Goal: Task Accomplishment & Management: Complete application form

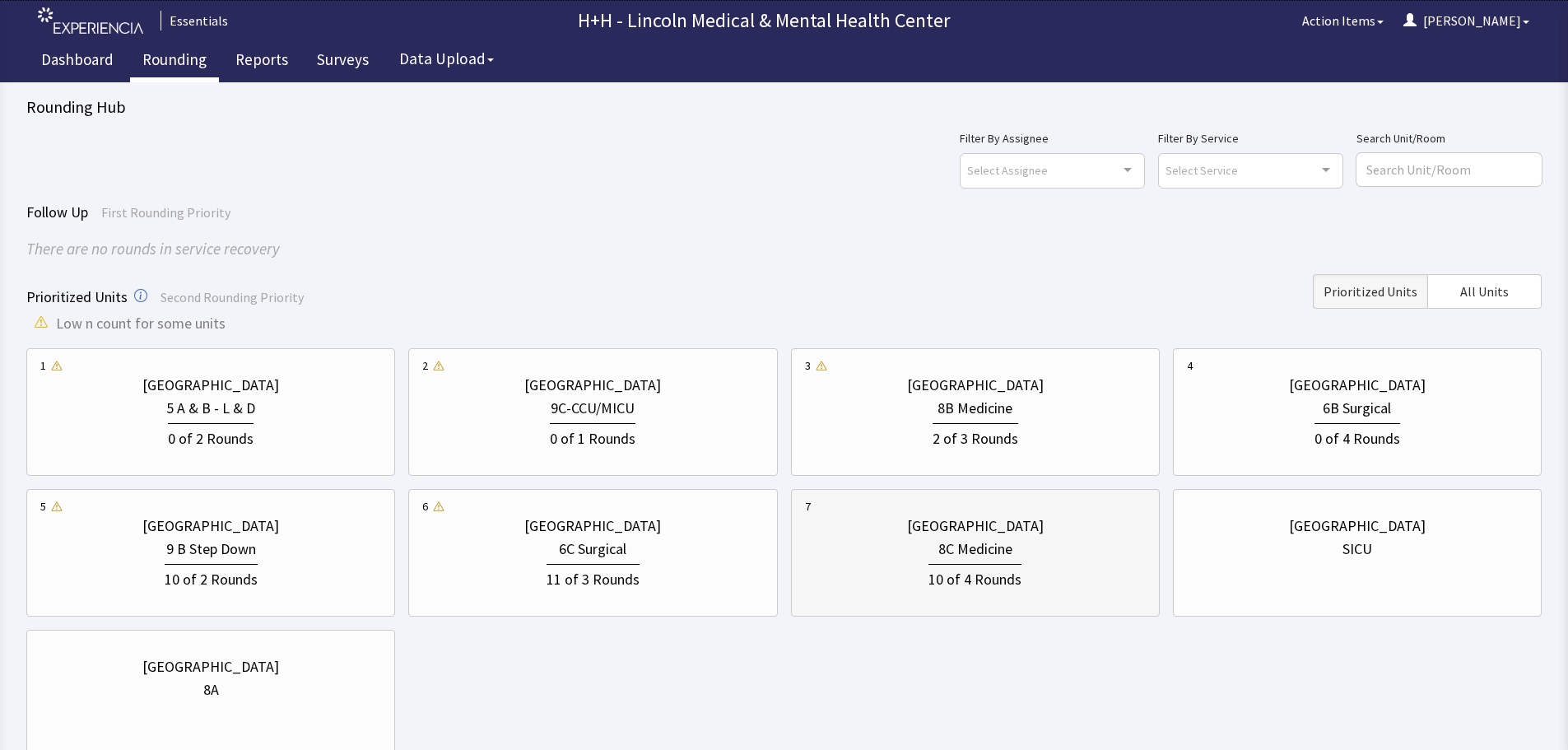
click at [1042, 561] on div "10 of 4 Rounds" at bounding box center [975, 576] width 341 height 31
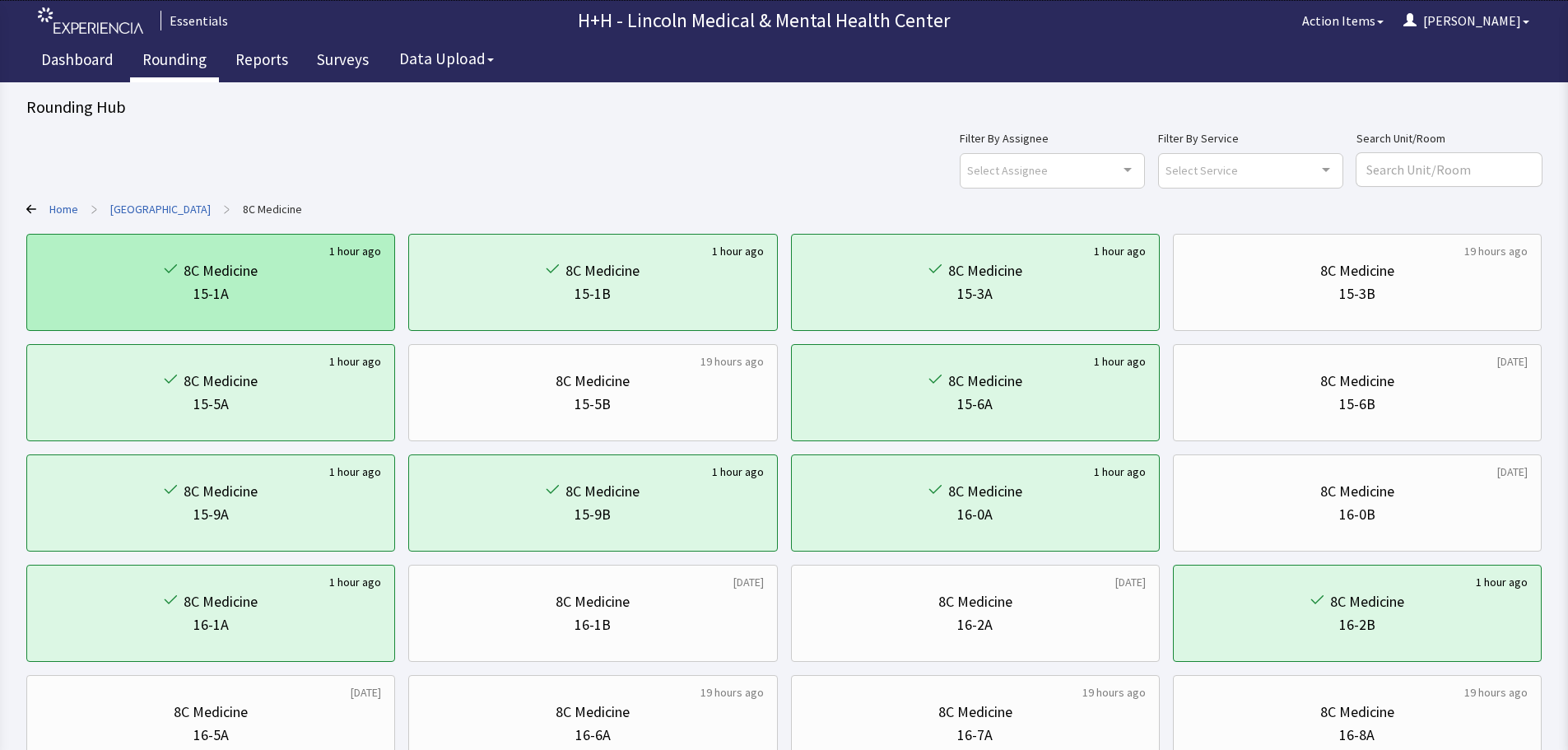
click at [279, 287] on div "15-1A" at bounding box center [211, 294] width 341 height 23
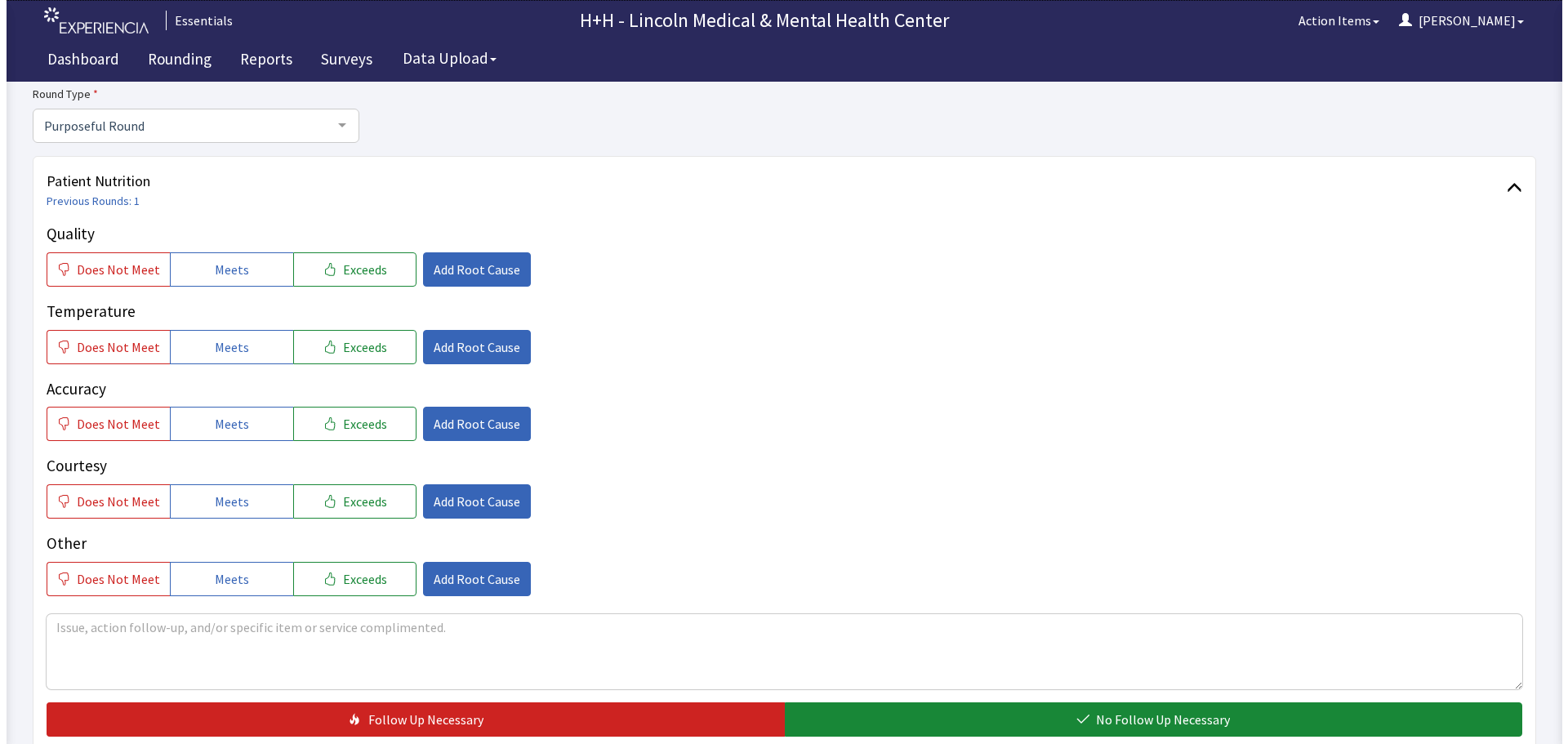
scroll to position [163, 0]
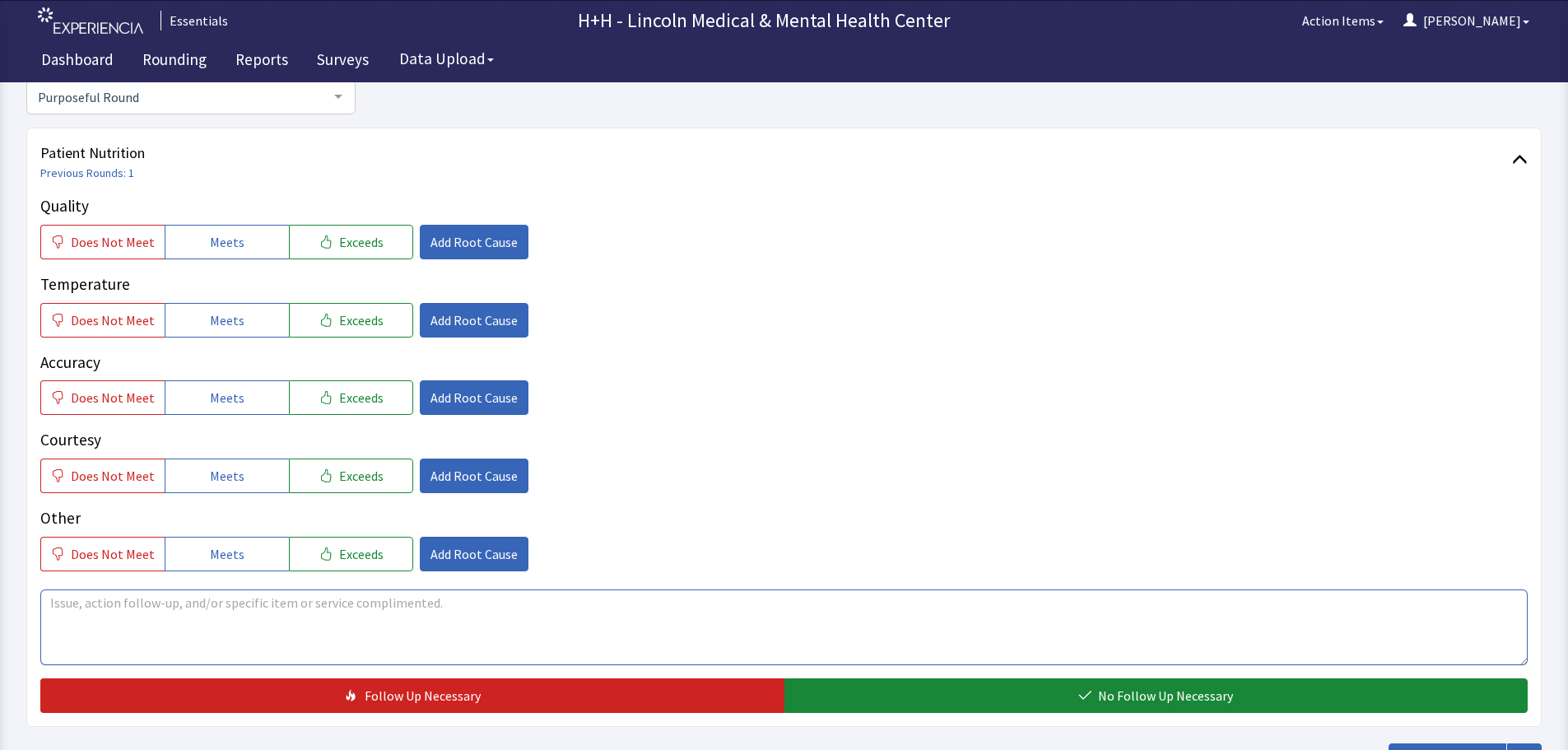
click at [69, 597] on textarea at bounding box center [784, 628] width 1487 height 76
type textarea "Patient said she really enjoys her meals. Very tasty and plenty to eat"
click at [365, 242] on span "Exceeds" at bounding box center [361, 242] width 45 height 20
click at [369, 330] on button "Exceeds" at bounding box center [350, 320] width 124 height 35
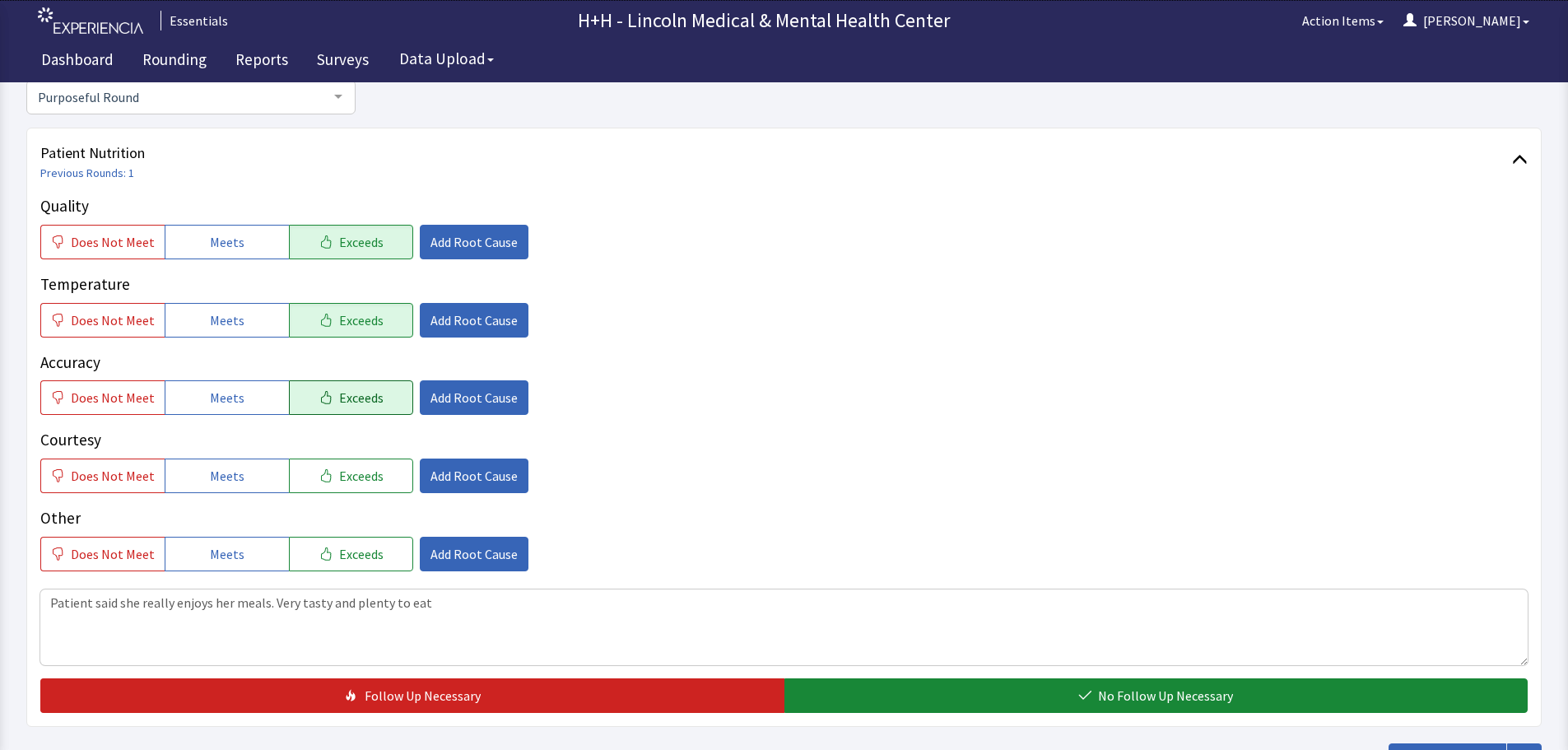
click at [376, 407] on button "Exceeds" at bounding box center [350, 398] width 124 height 35
click at [362, 482] on span "Exceeds" at bounding box center [361, 476] width 45 height 20
click at [371, 552] on span "Exceeds" at bounding box center [361, 554] width 45 height 20
click at [451, 476] on span "Add Root Cause" at bounding box center [474, 476] width 88 height 20
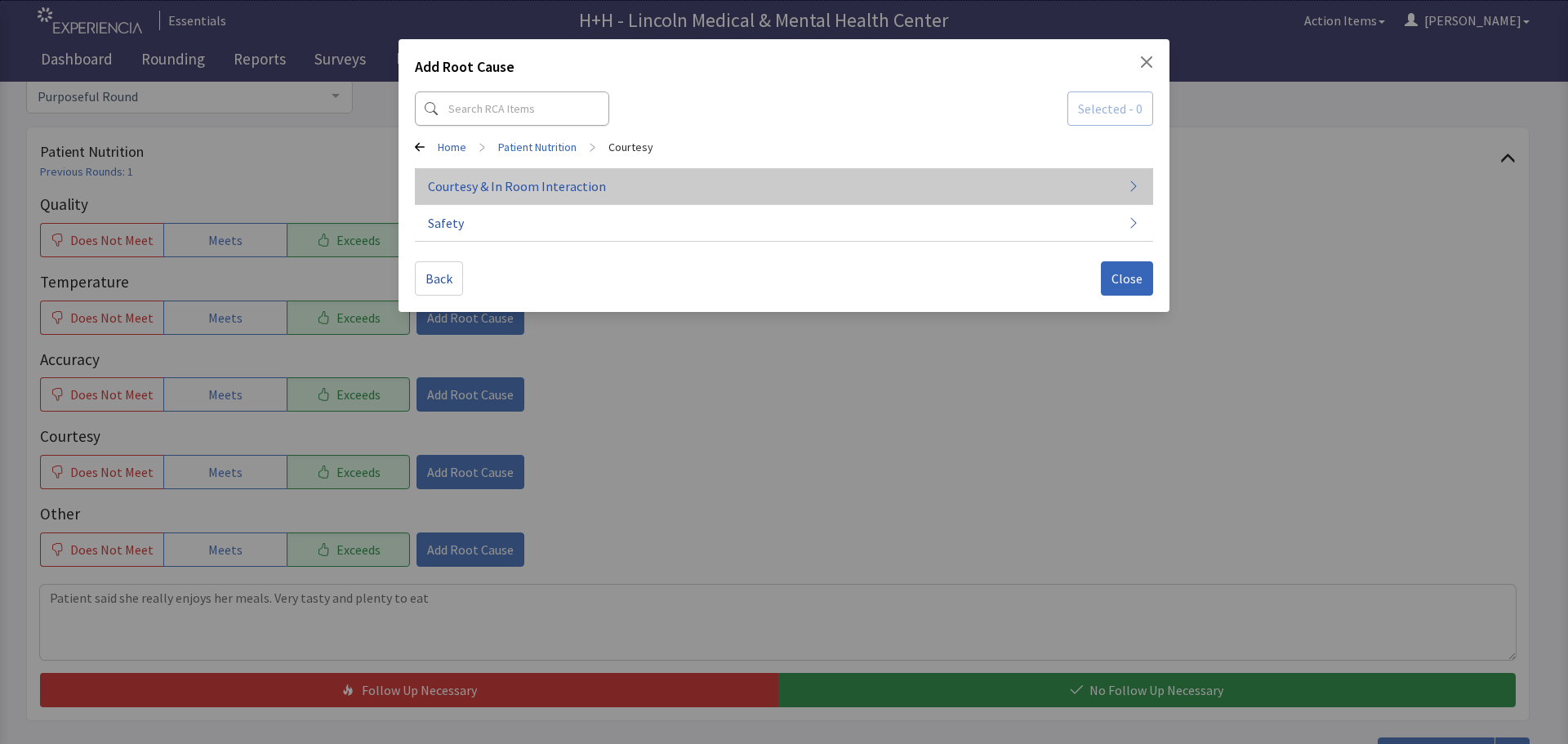
click at [522, 185] on span "Courtesy & In Room Interaction" at bounding box center [517, 186] width 178 height 20
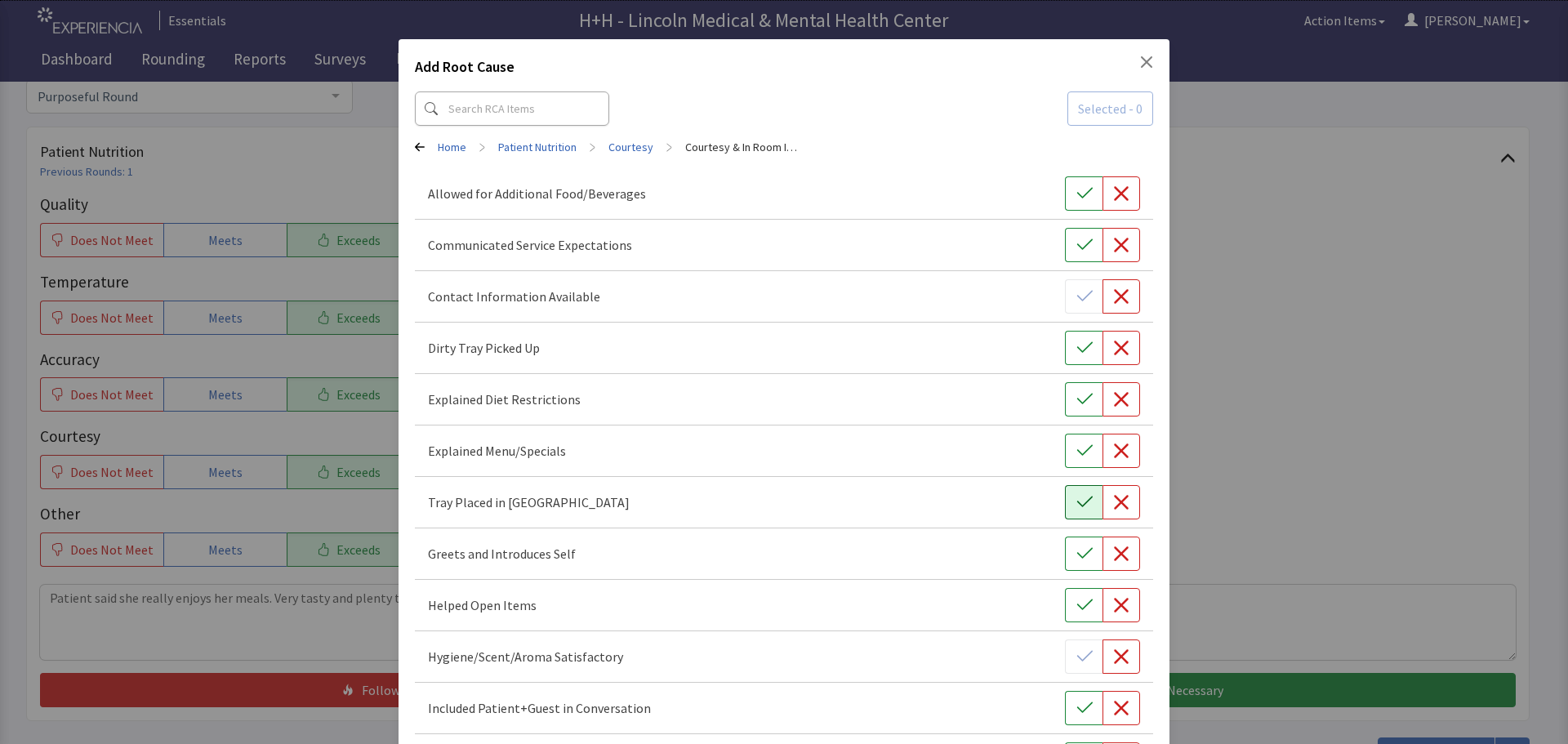
click at [1076, 502] on icon "button" at bounding box center [1083, 501] width 16 height 11
click at [1064, 355] on button "button" at bounding box center [1083, 348] width 38 height 34
click at [1064, 545] on button "button" at bounding box center [1083, 554] width 38 height 34
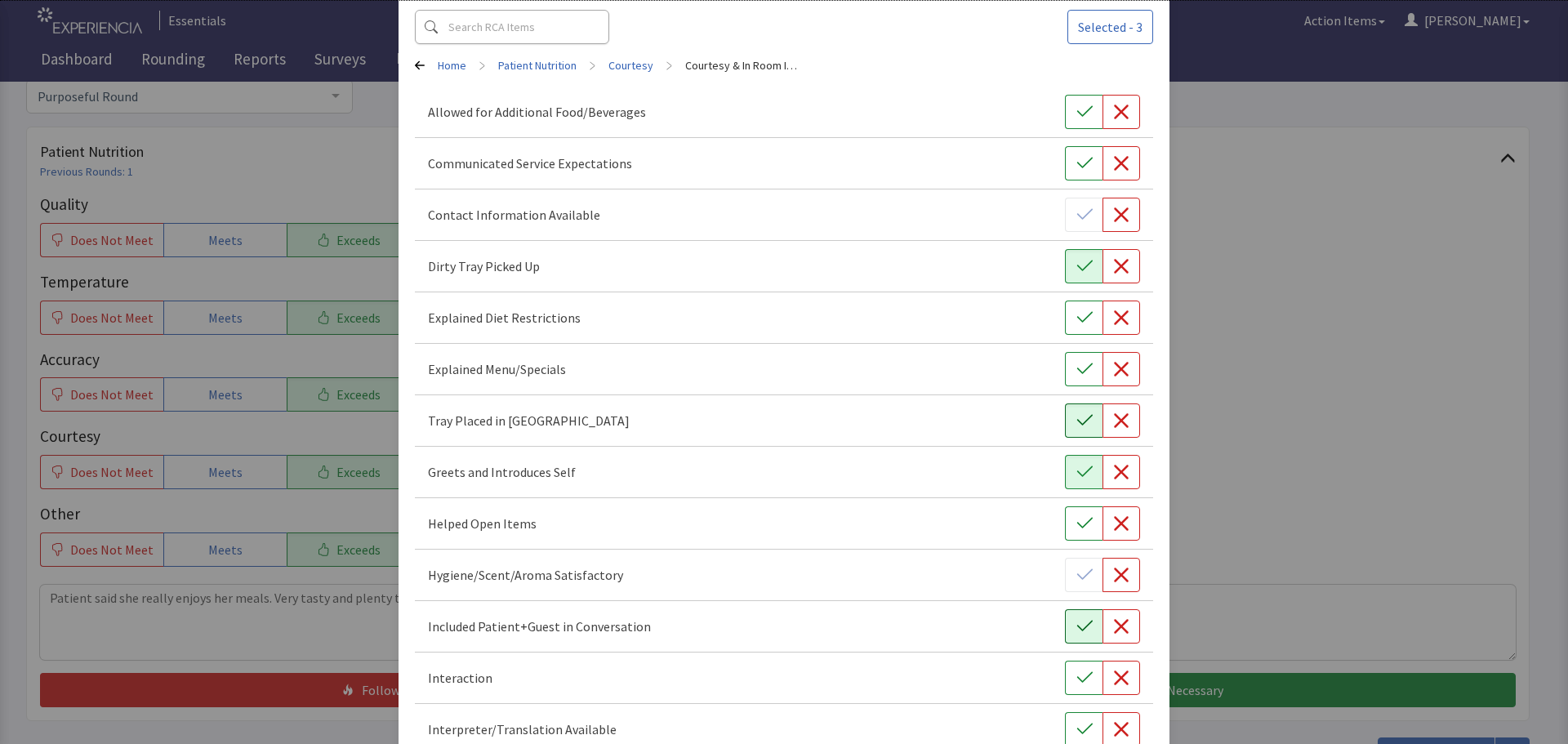
click at [1079, 627] on icon "button" at bounding box center [1084, 627] width 16 height 16
click at [1076, 673] on icon "button" at bounding box center [1084, 678] width 16 height 16
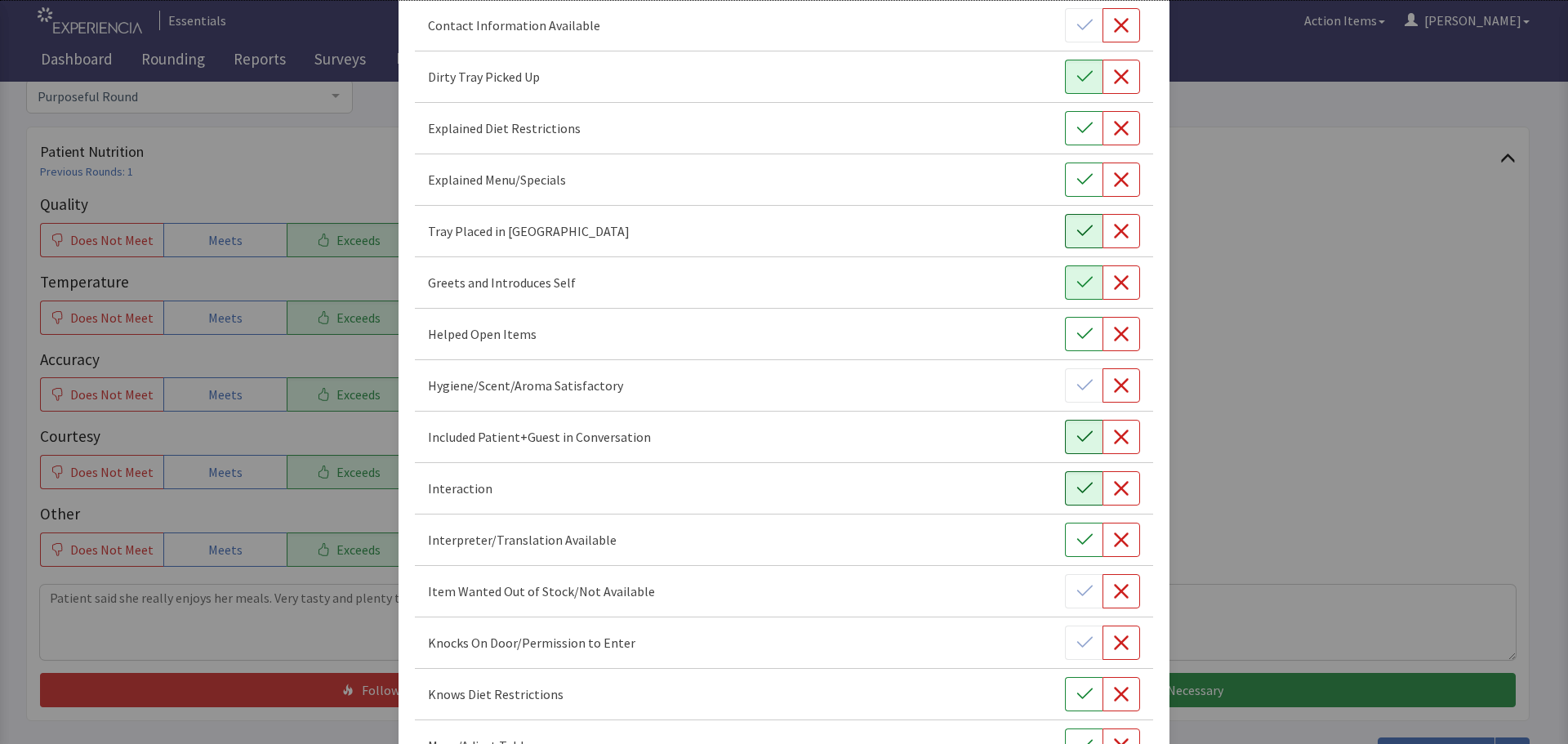
scroll to position [409, 0]
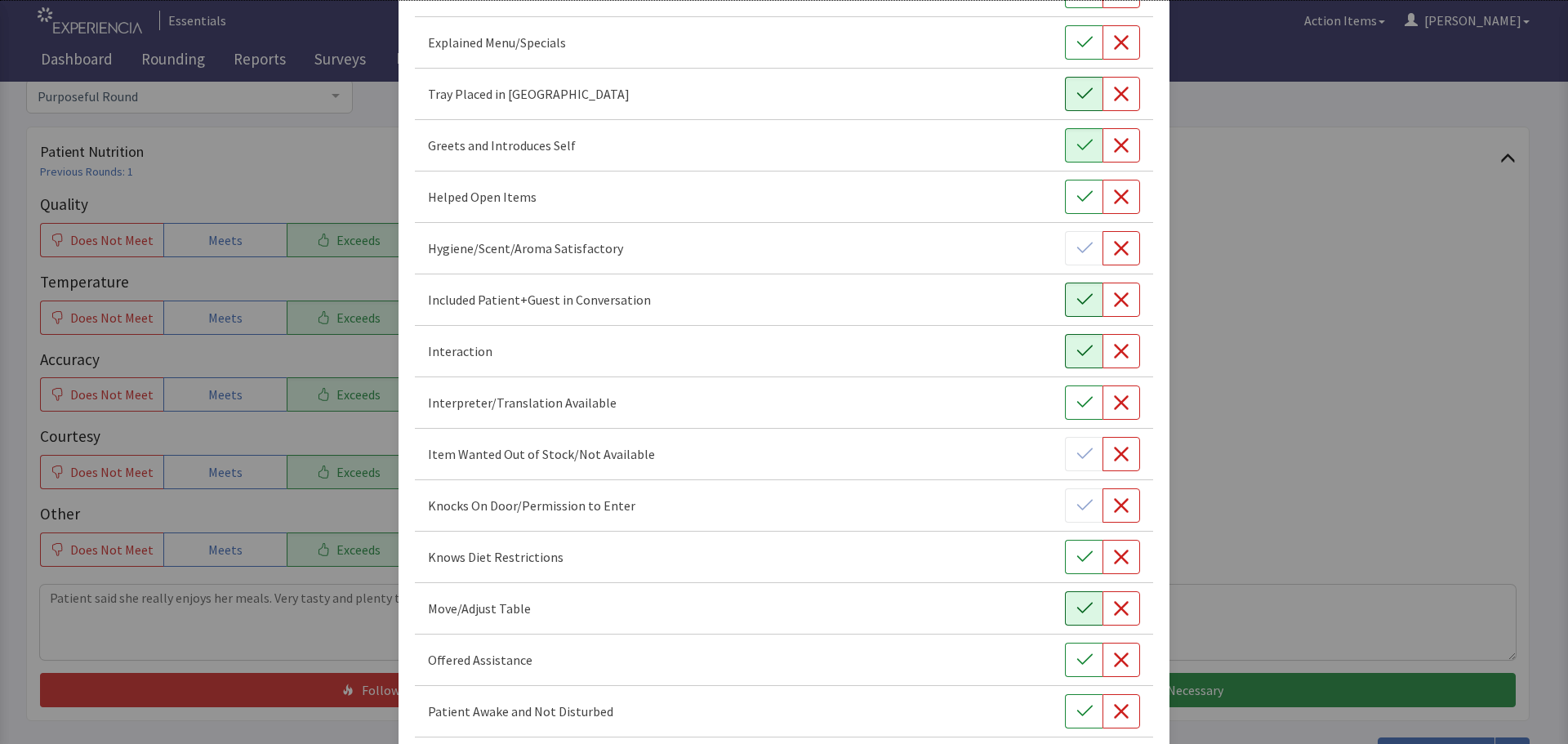
click at [1064, 604] on button "button" at bounding box center [1083, 609] width 38 height 34
click at [1065, 658] on button "button" at bounding box center [1083, 660] width 38 height 34
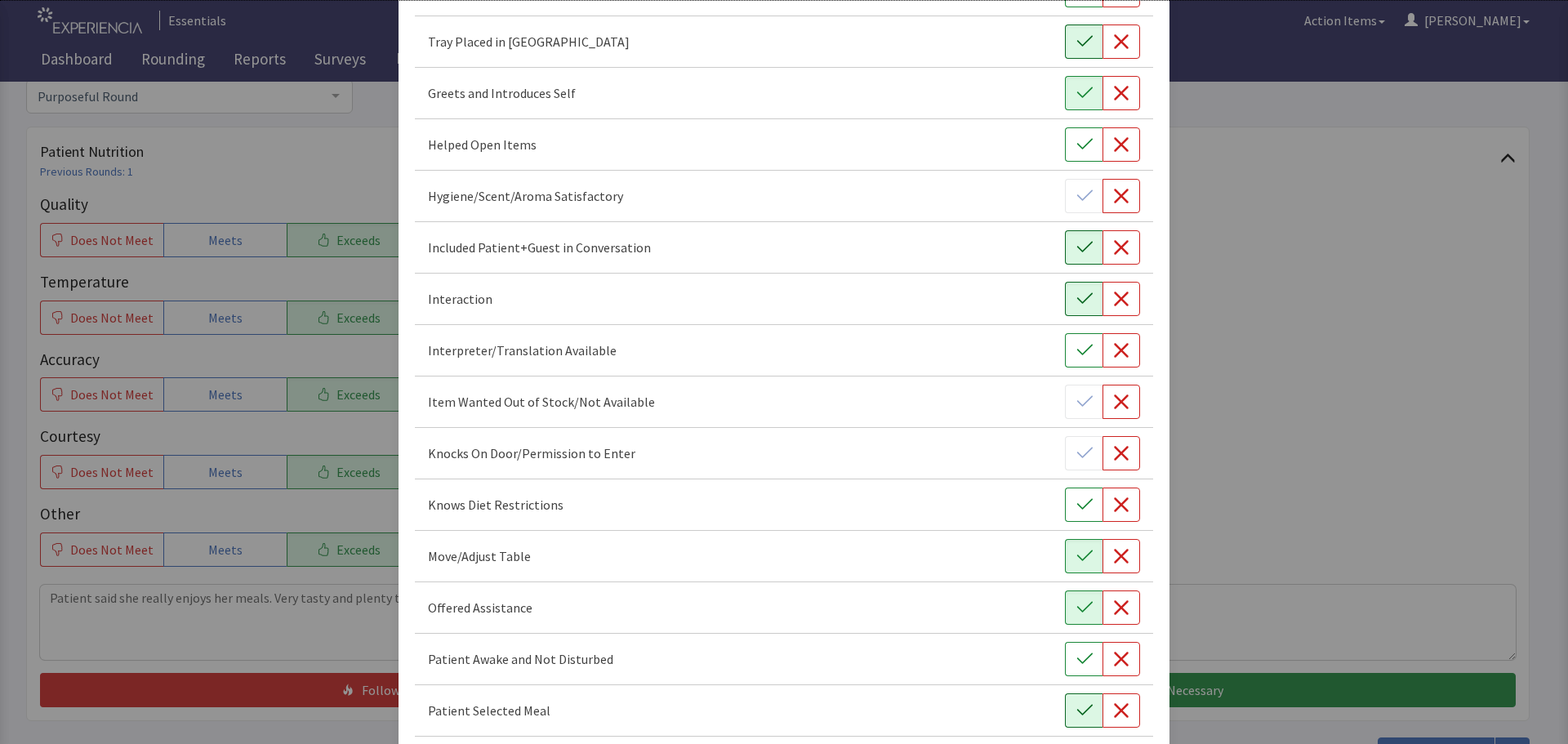
scroll to position [490, 0]
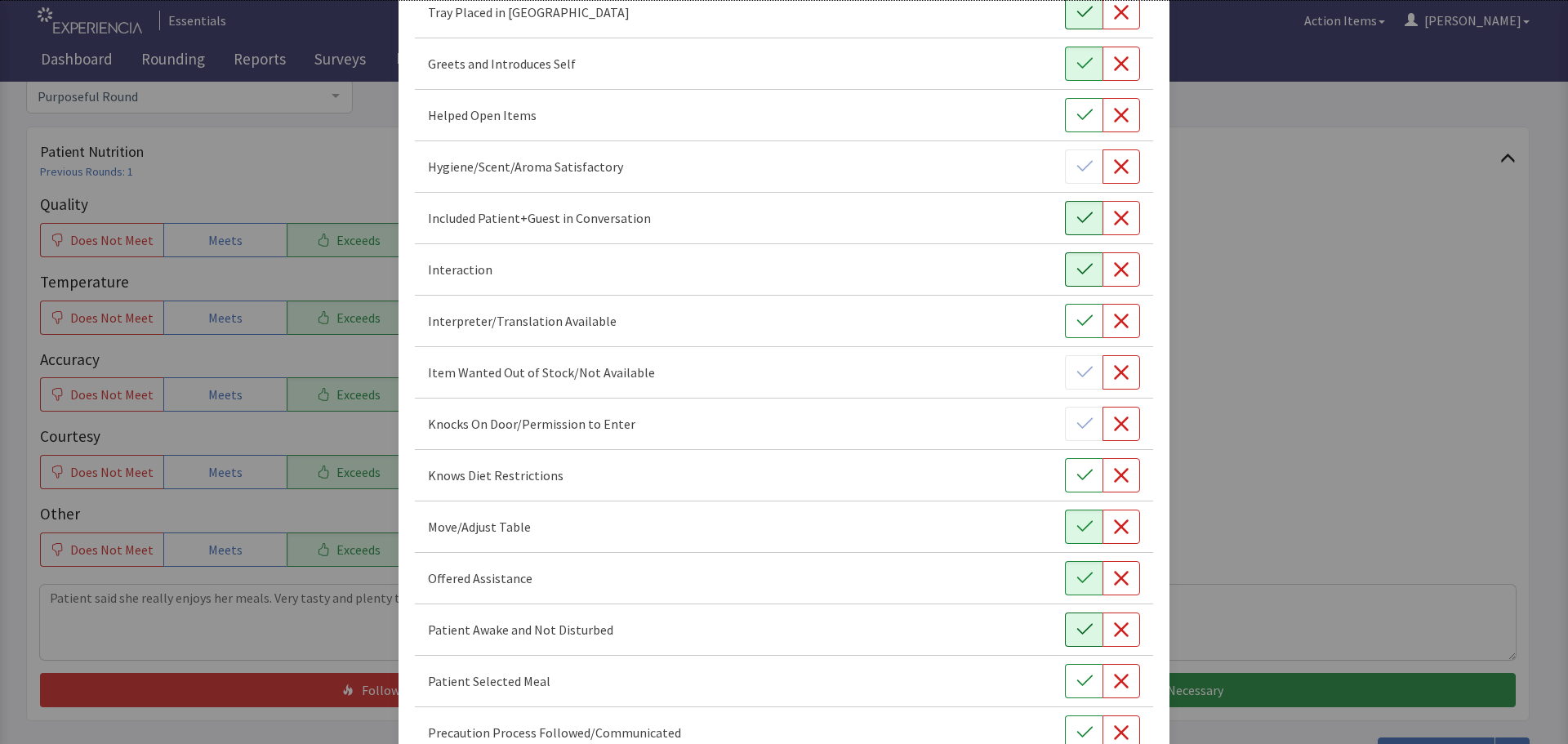
click at [1076, 626] on icon "button" at bounding box center [1084, 630] width 16 height 16
click at [1076, 675] on icon "button" at bounding box center [1084, 681] width 16 height 16
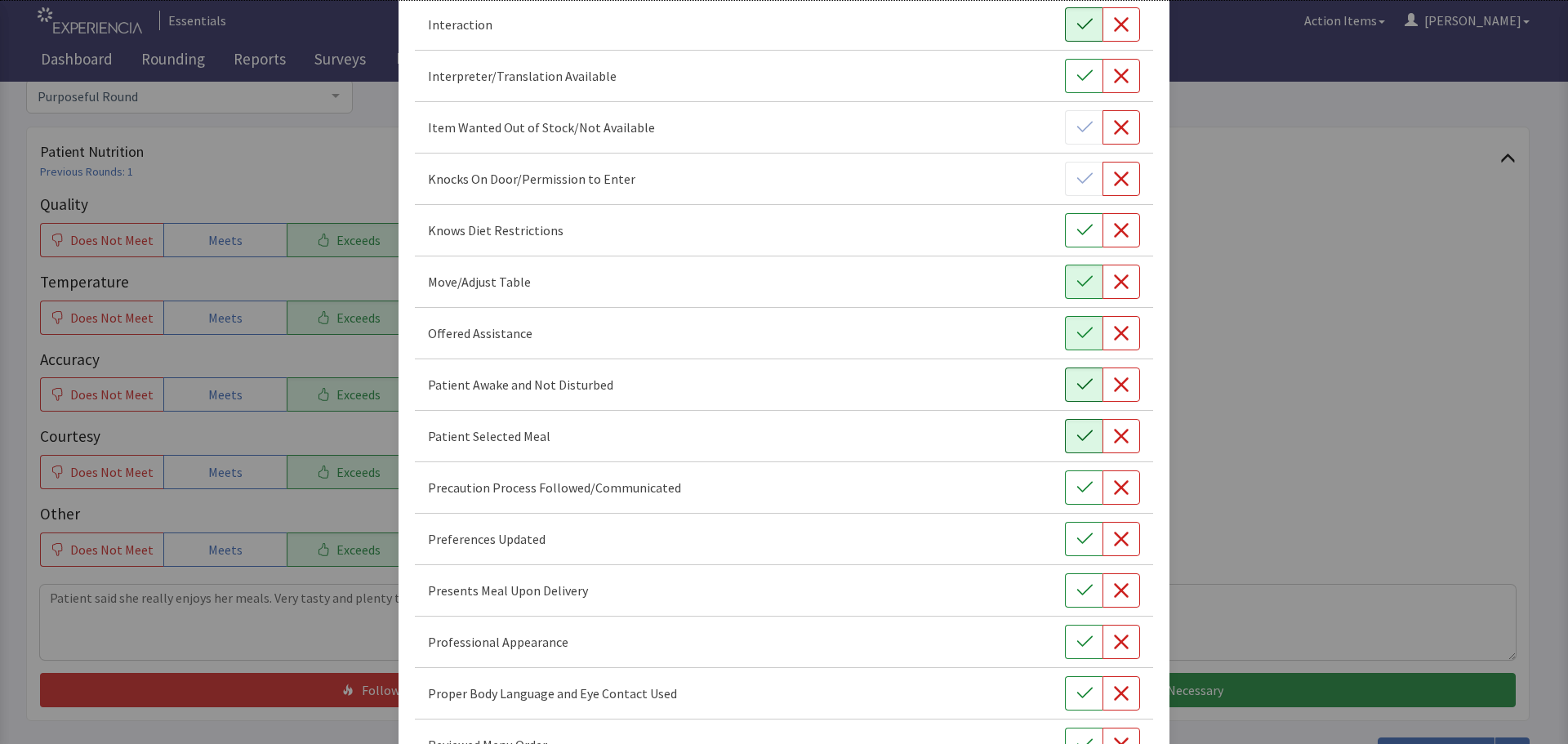
scroll to position [817, 0]
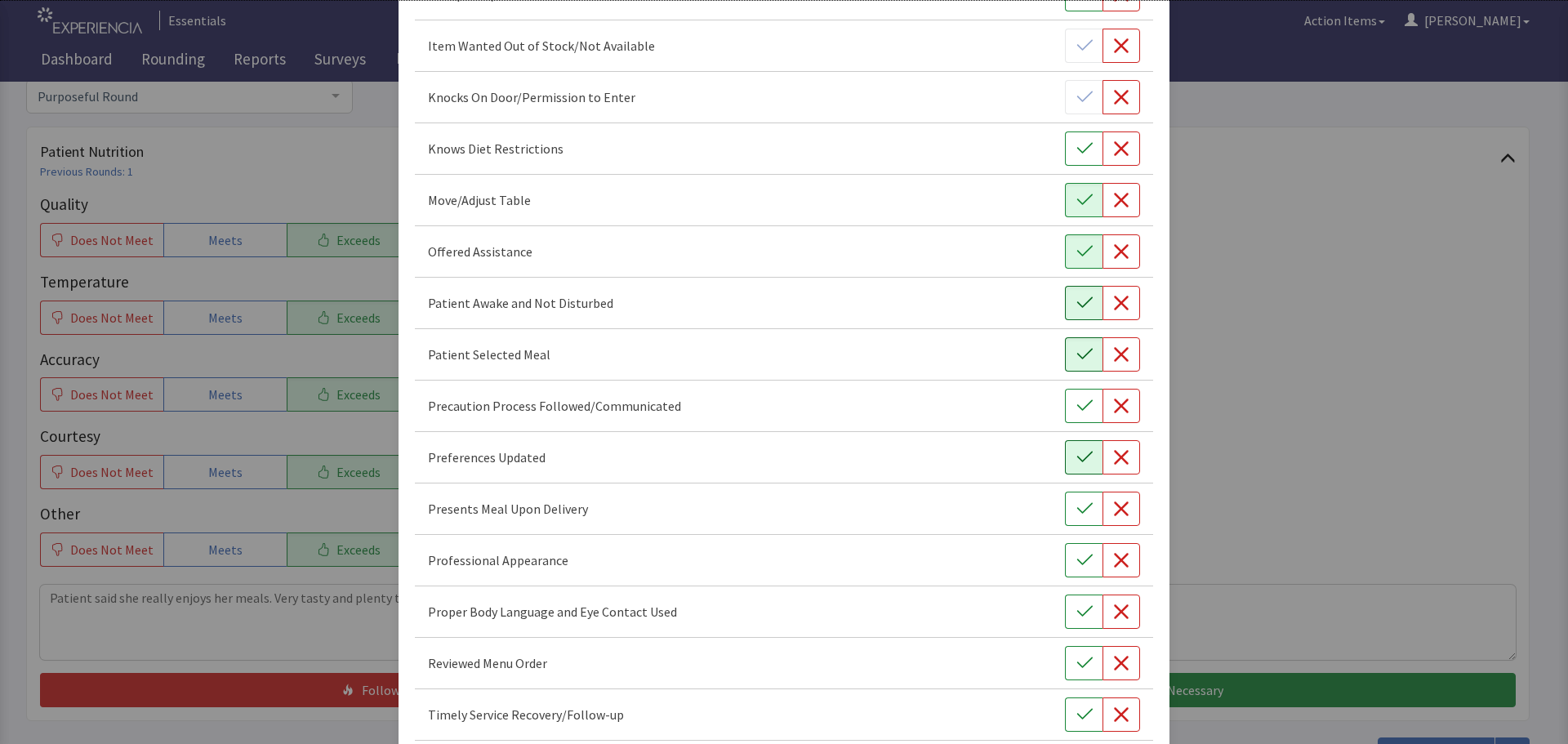
click at [1076, 460] on icon "button" at bounding box center [1084, 458] width 16 height 16
click at [1068, 518] on button "button" at bounding box center [1083, 509] width 38 height 34
click at [1064, 563] on button "button" at bounding box center [1083, 560] width 38 height 34
click at [1064, 616] on button "button" at bounding box center [1083, 612] width 38 height 34
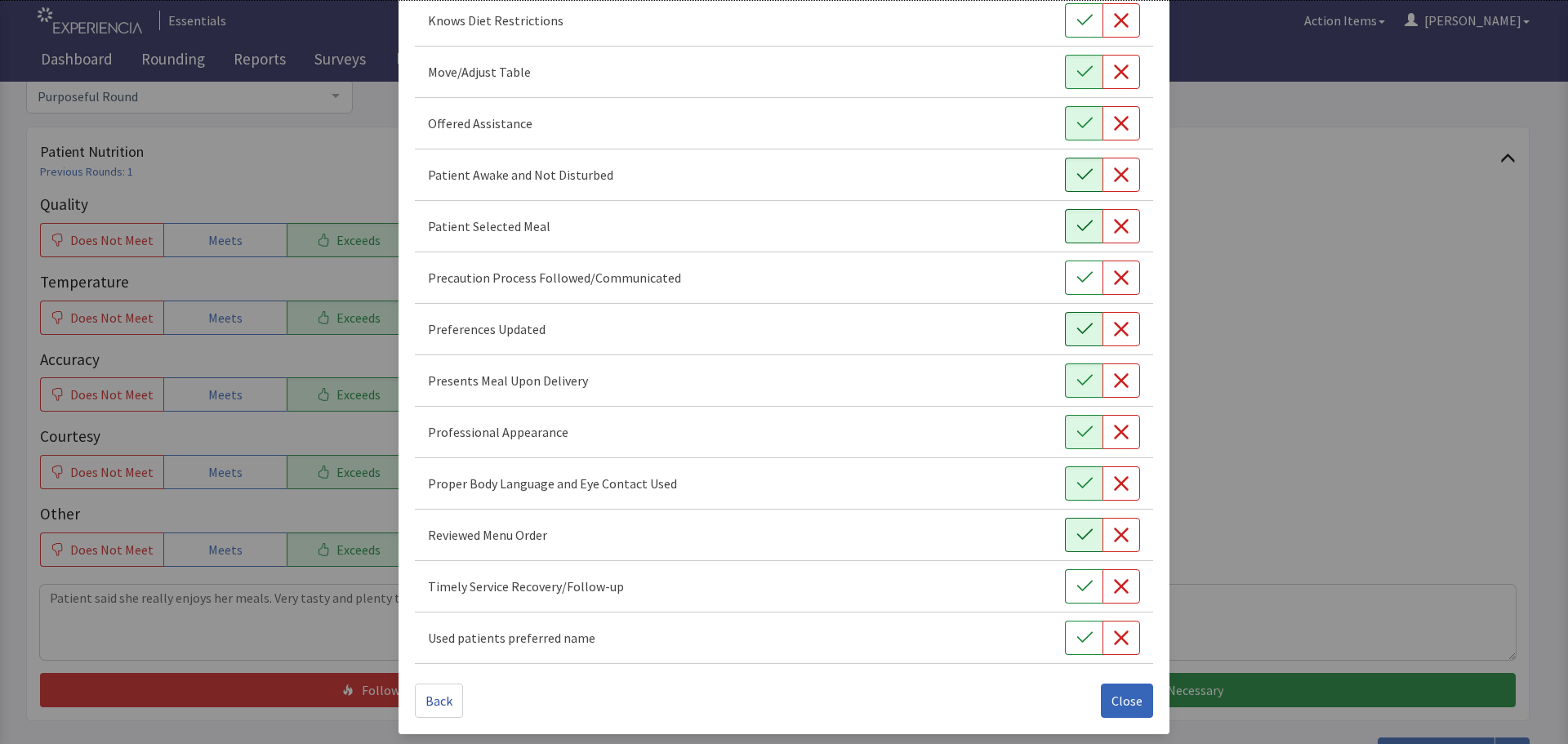
scroll to position [948, 0]
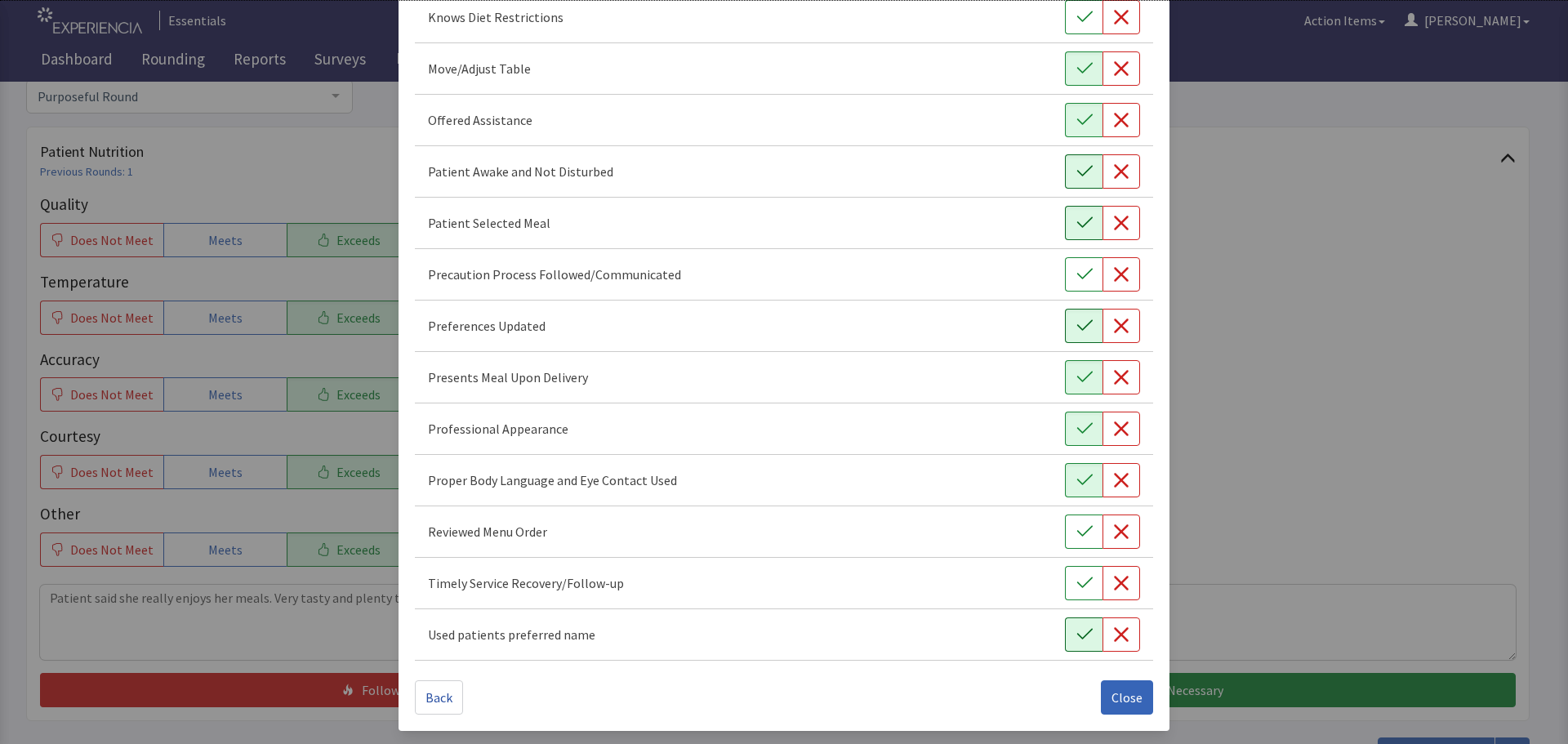
click at [1076, 640] on icon "button" at bounding box center [1084, 635] width 16 height 16
click at [1070, 571] on button "button" at bounding box center [1083, 583] width 38 height 34
click at [1076, 539] on icon "button" at bounding box center [1084, 532] width 16 height 16
click at [1101, 698] on button "Close" at bounding box center [1127, 697] width 52 height 34
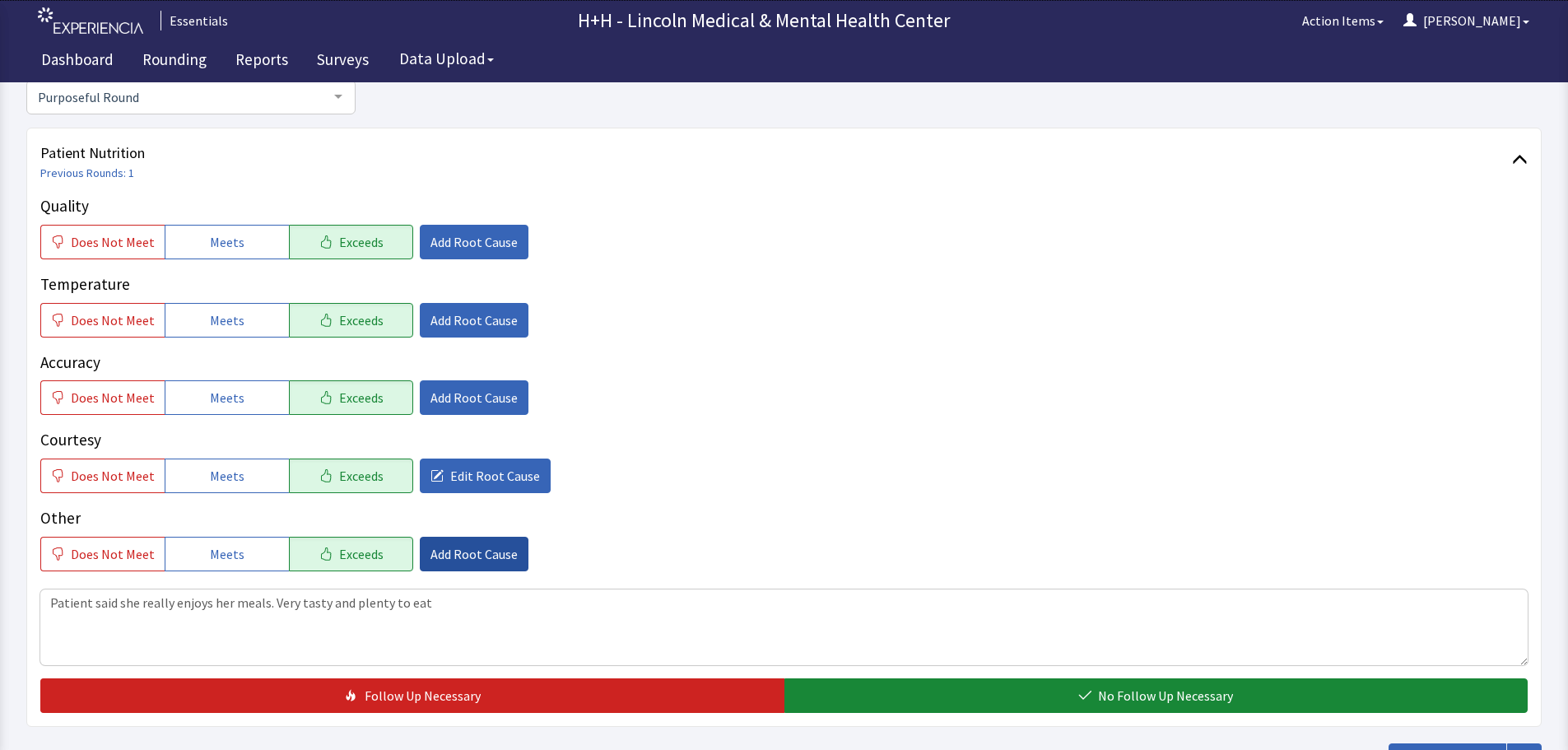
click at [493, 558] on span "Add Root Cause" at bounding box center [474, 554] width 88 height 20
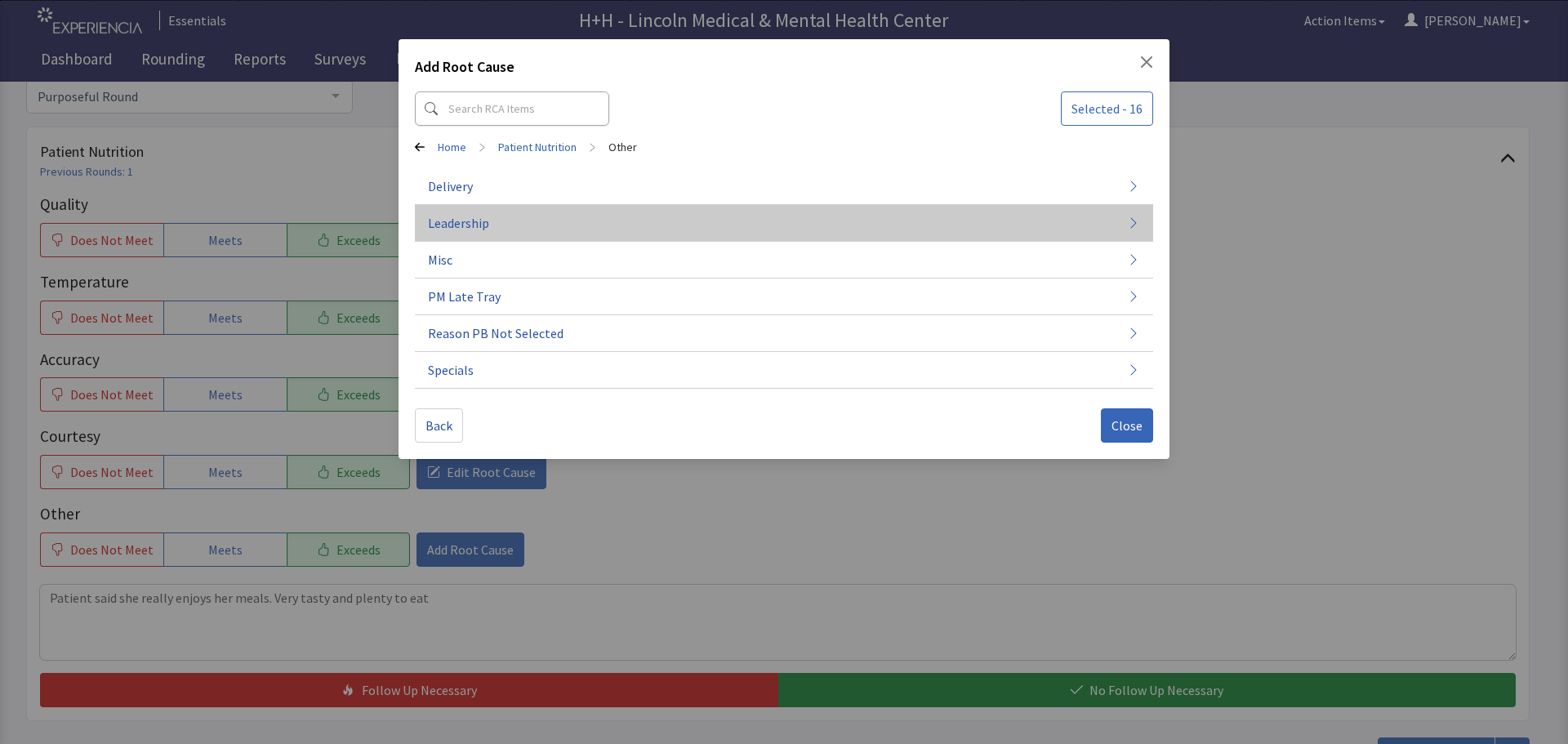
click at [499, 221] on button "Leadership" at bounding box center [784, 223] width 738 height 37
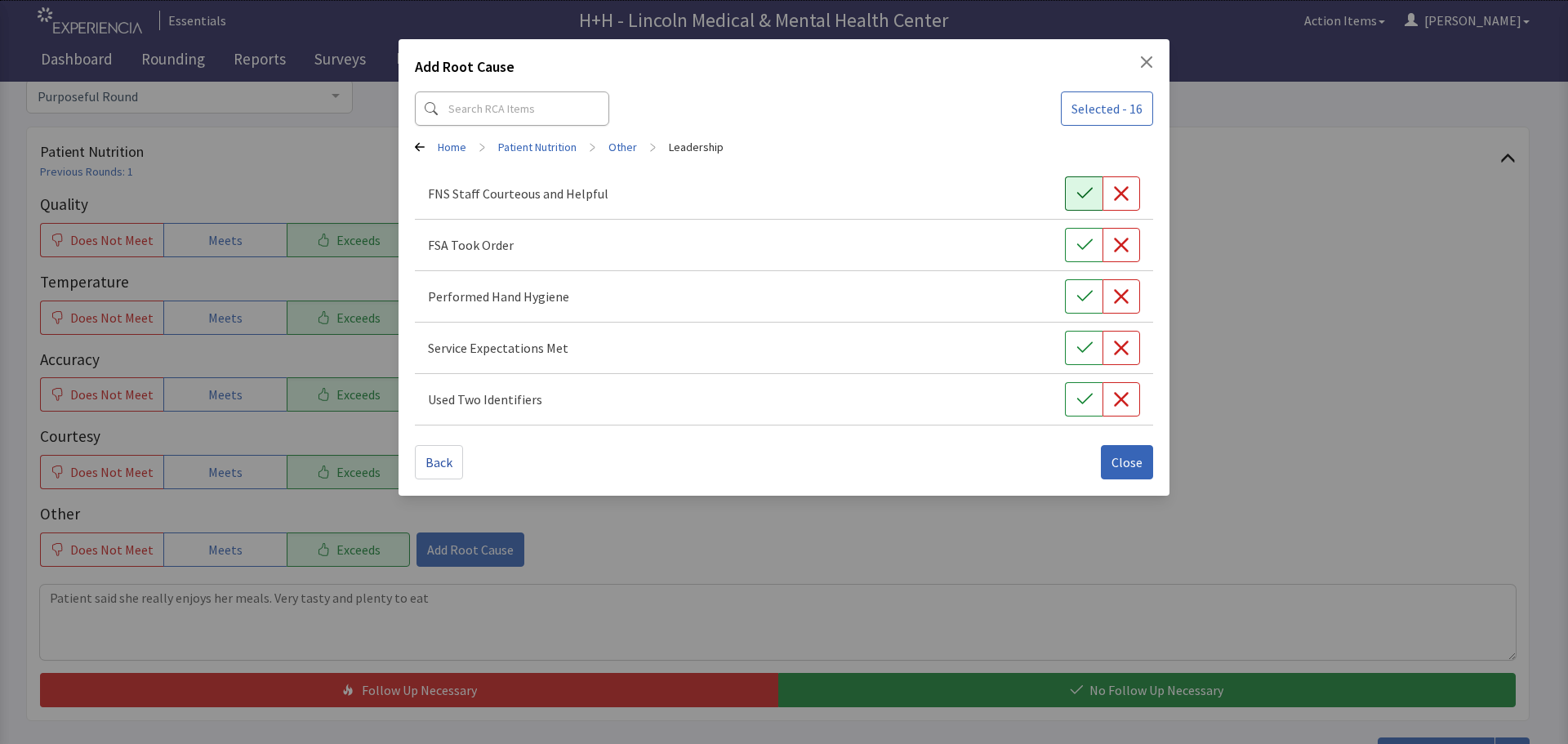
click at [1078, 182] on button "button" at bounding box center [1083, 194] width 38 height 34
click at [1092, 240] on button "button" at bounding box center [1083, 245] width 38 height 34
click at [1091, 285] on button "button" at bounding box center [1083, 297] width 38 height 34
click at [1092, 342] on icon "button" at bounding box center [1083, 347] width 16 height 11
click at [1086, 391] on button "button" at bounding box center [1083, 399] width 38 height 34
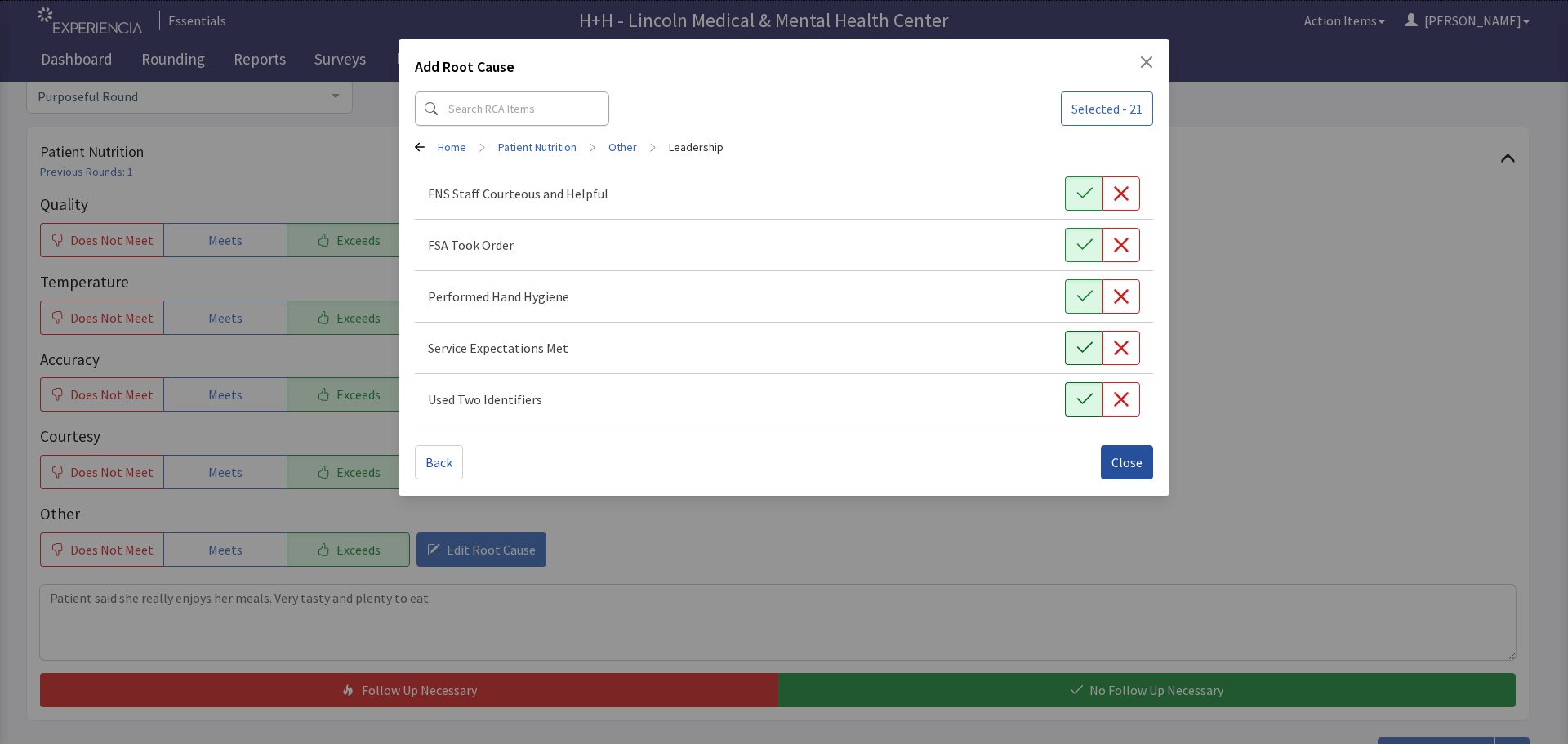
click at [1114, 460] on span "Close" at bounding box center [1127, 463] width 31 height 20
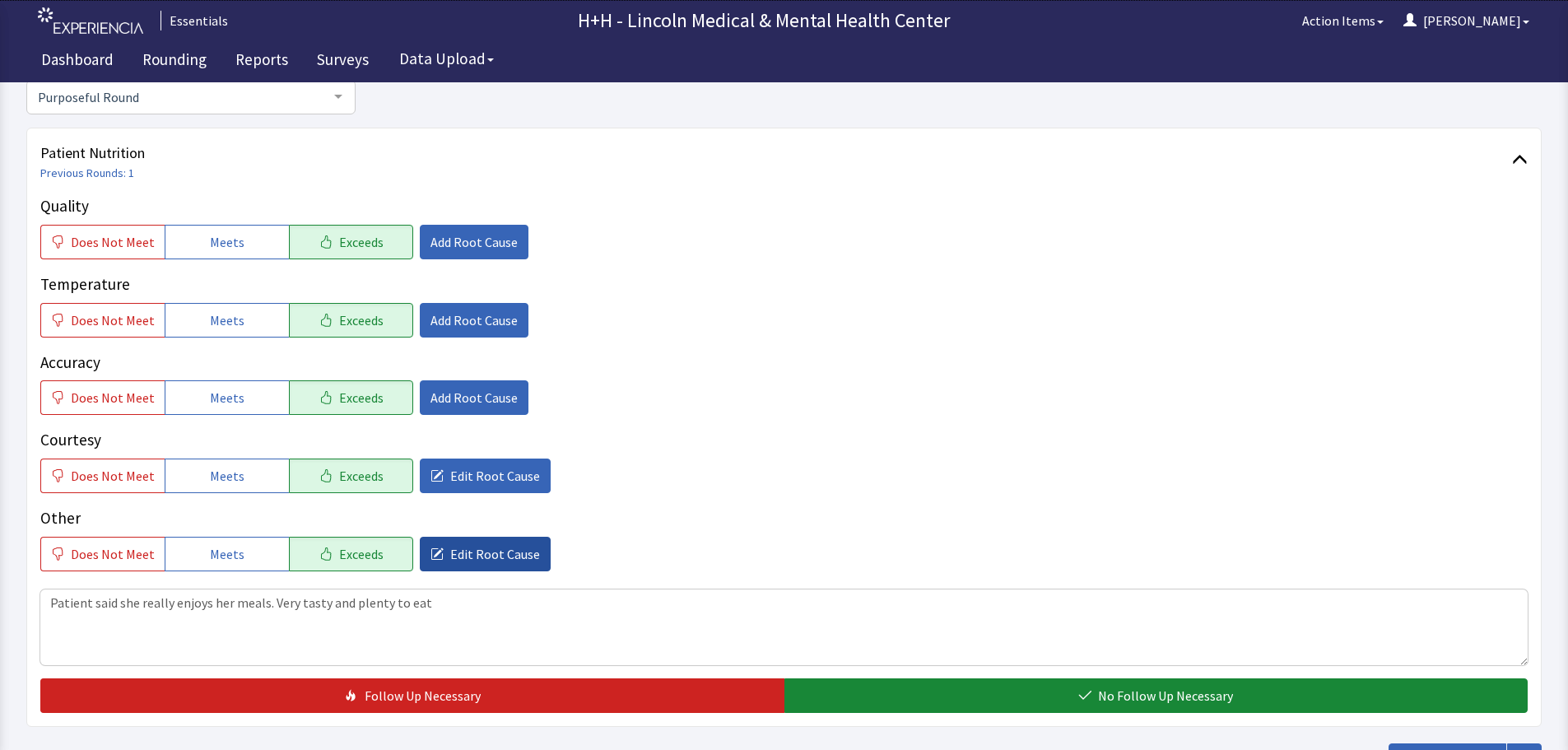
click at [508, 551] on span "Edit Root Cause" at bounding box center [495, 554] width 90 height 20
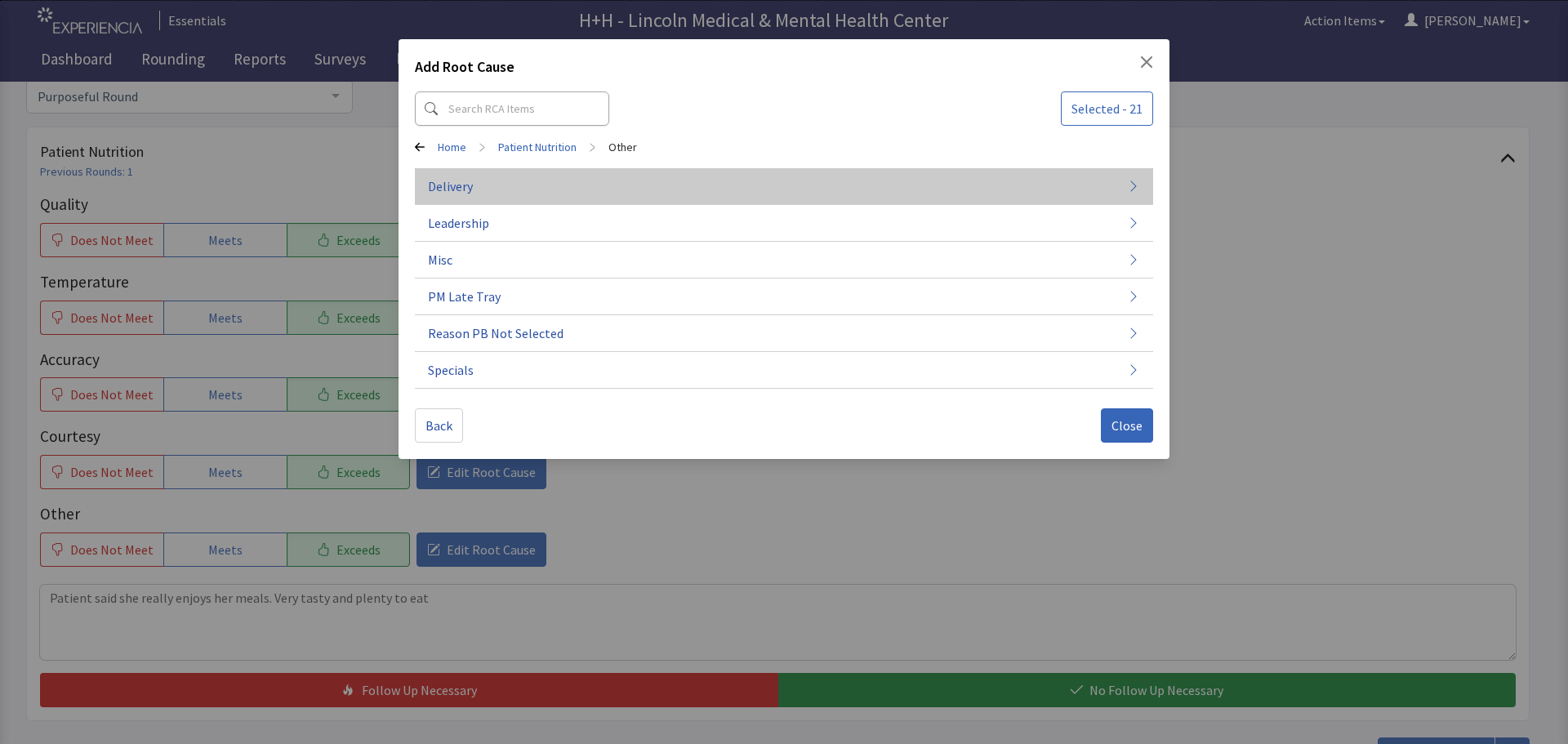
click at [474, 187] on button "Delivery" at bounding box center [784, 186] width 738 height 37
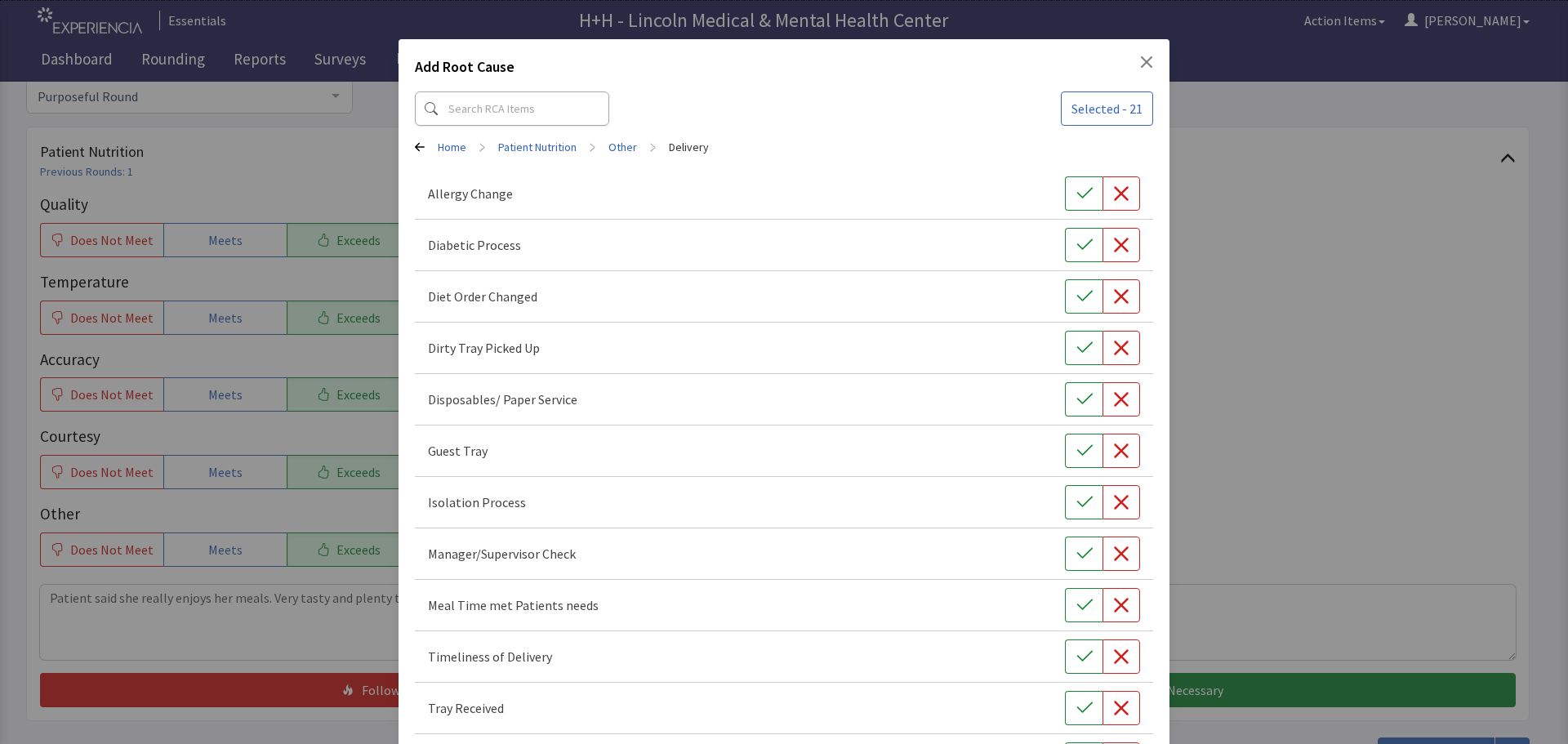
scroll to position [82, 0]
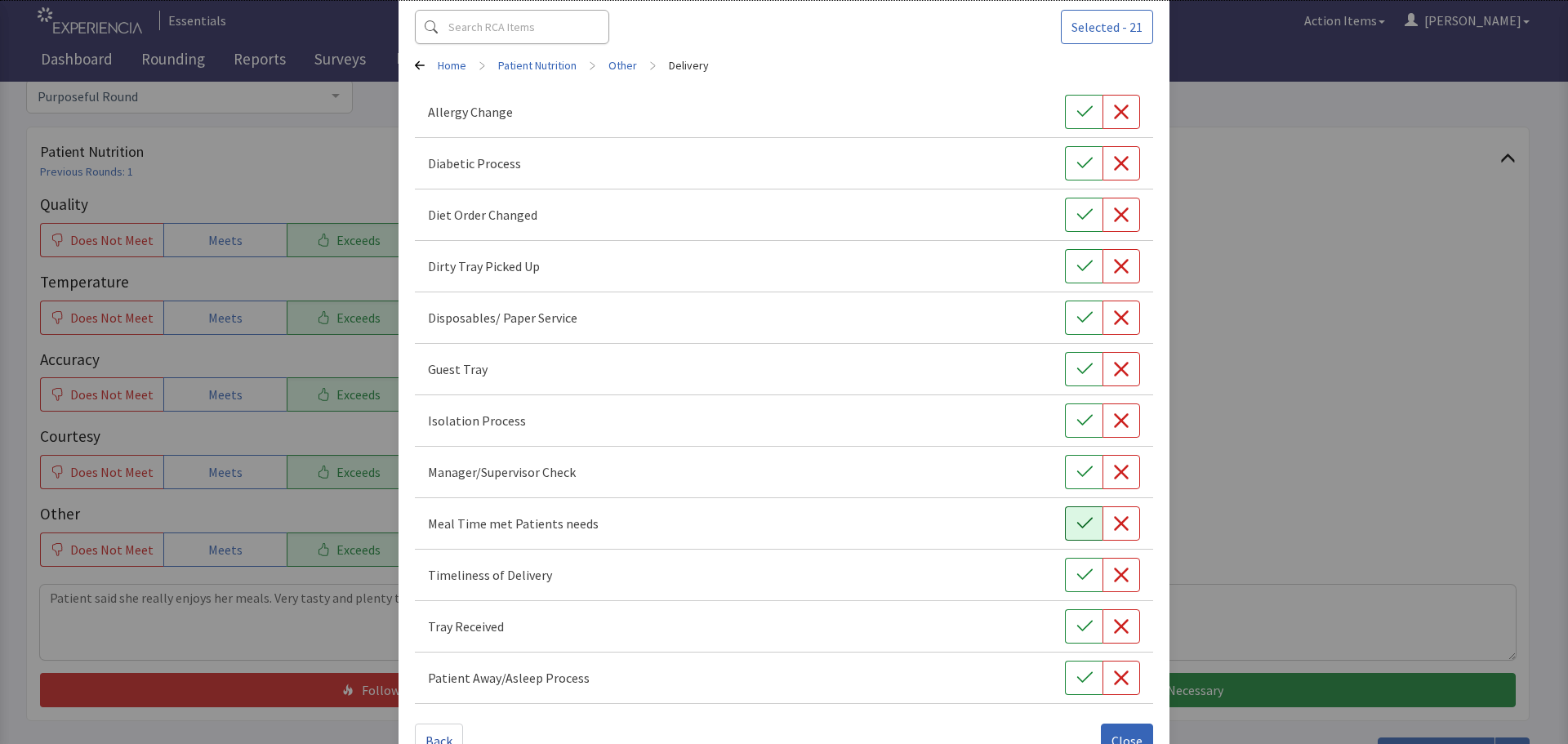
click at [1076, 523] on icon "button" at bounding box center [1084, 523] width 16 height 16
click at [1065, 578] on button "button" at bounding box center [1083, 575] width 38 height 34
click at [1076, 629] on icon "button" at bounding box center [1084, 627] width 16 height 16
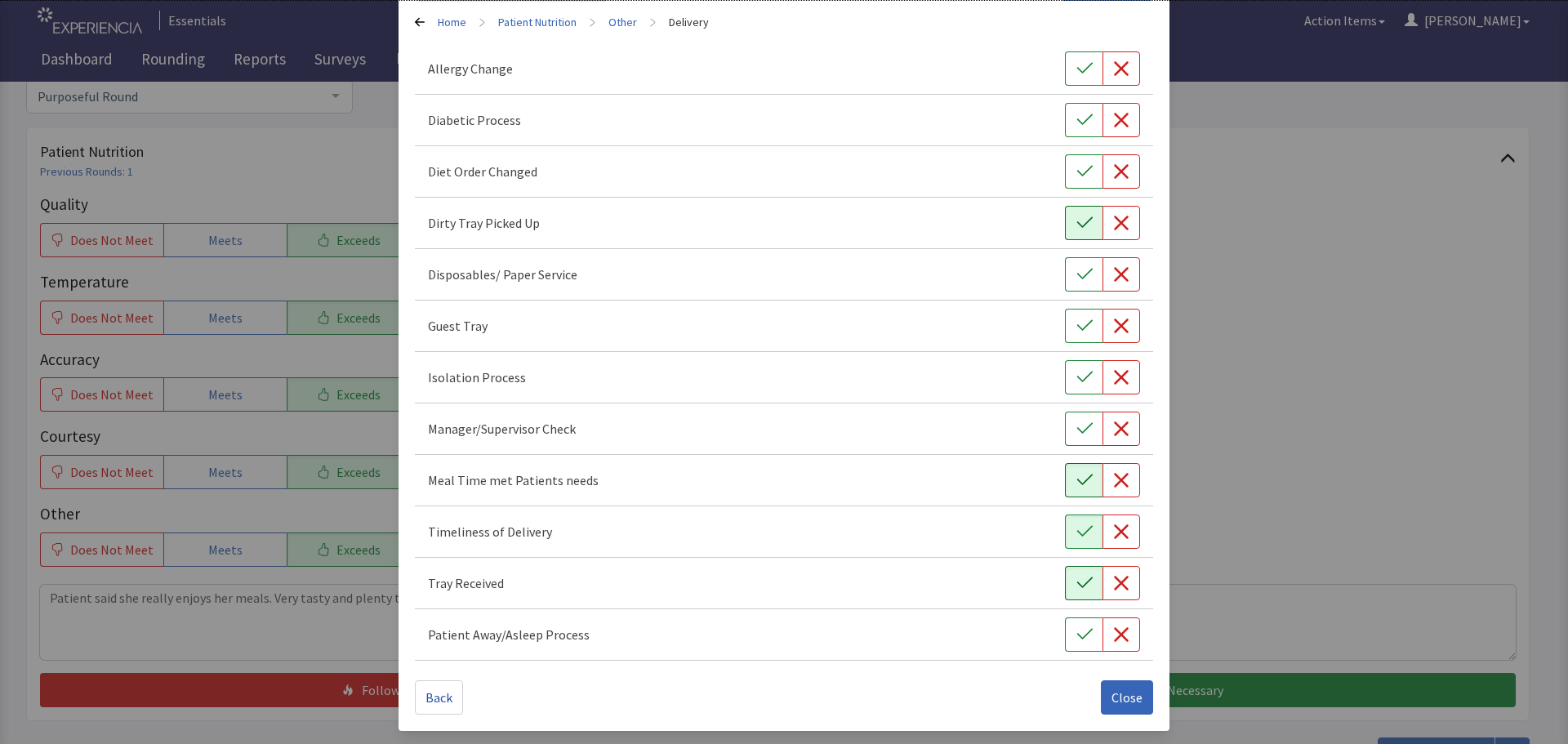
click at [1064, 217] on button "button" at bounding box center [1083, 223] width 38 height 34
drag, startPoint x: 1117, startPoint y: 696, endPoint x: 1123, endPoint y: 669, distance: 27.7
click at [1118, 696] on span "Close" at bounding box center [1127, 697] width 31 height 20
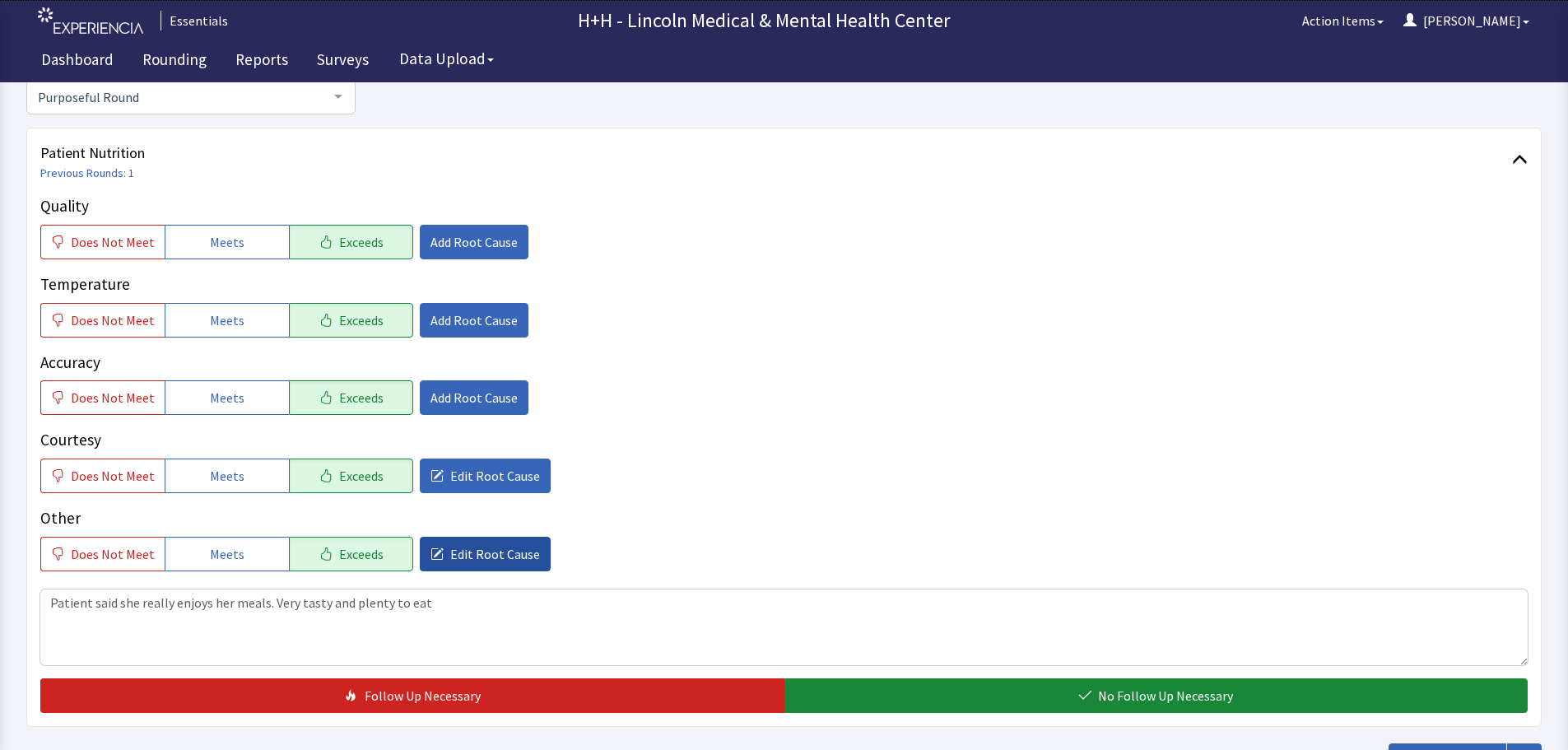
click at [501, 546] on span "Edit Root Cause" at bounding box center [495, 554] width 90 height 20
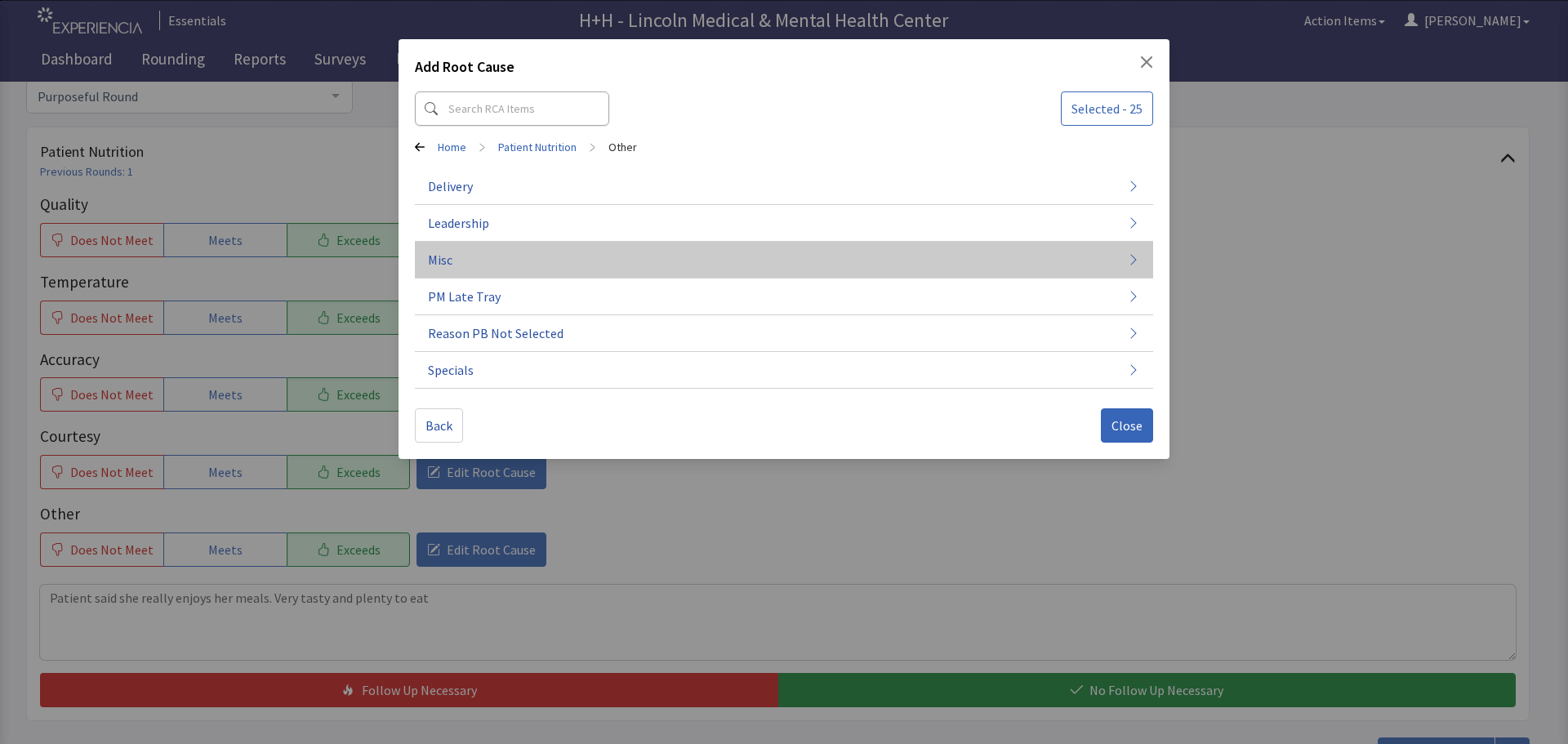
click at [489, 257] on button "Misc" at bounding box center [784, 260] width 738 height 37
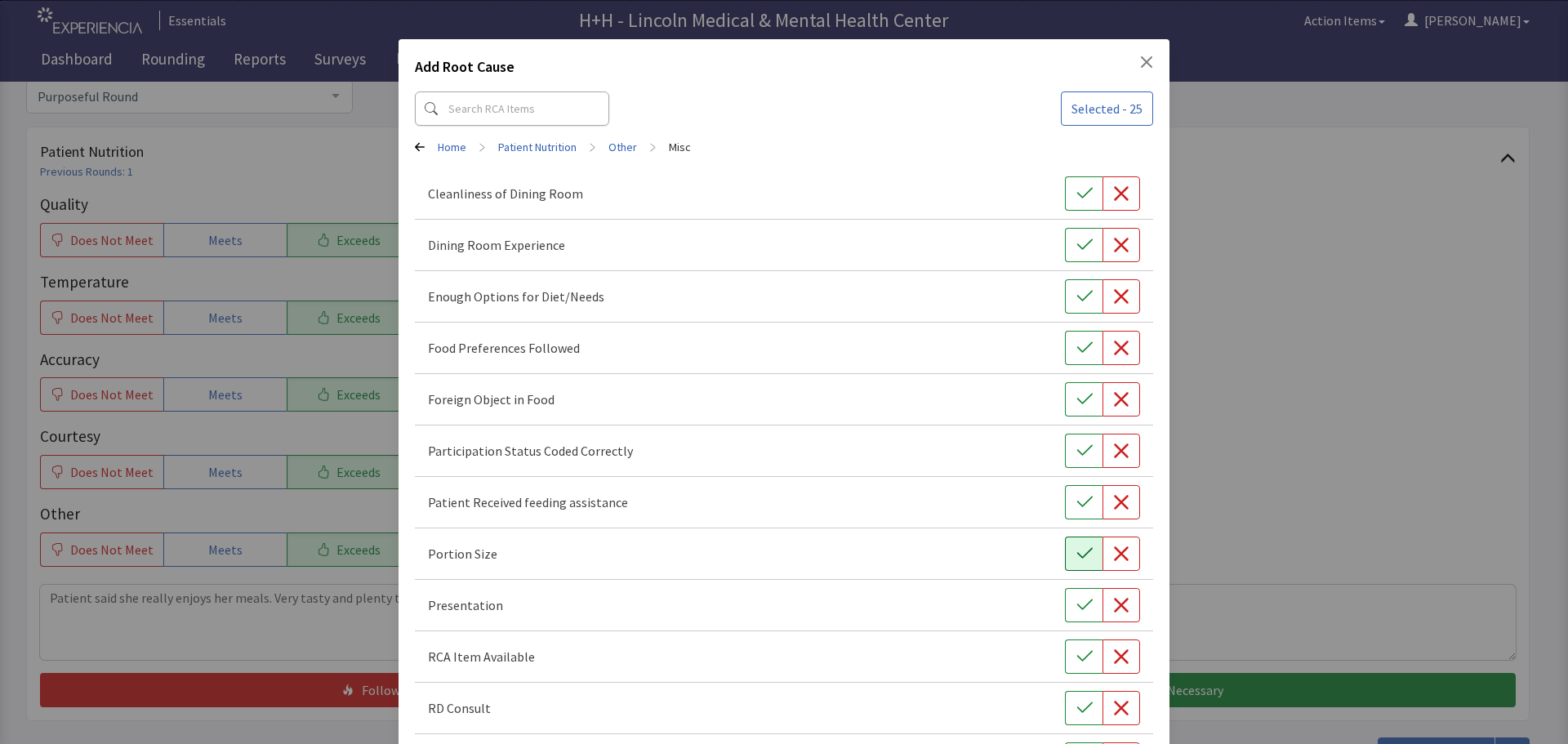
click at [1082, 555] on icon "button" at bounding box center [1084, 554] width 16 height 16
click at [1080, 603] on icon "button" at bounding box center [1084, 605] width 16 height 16
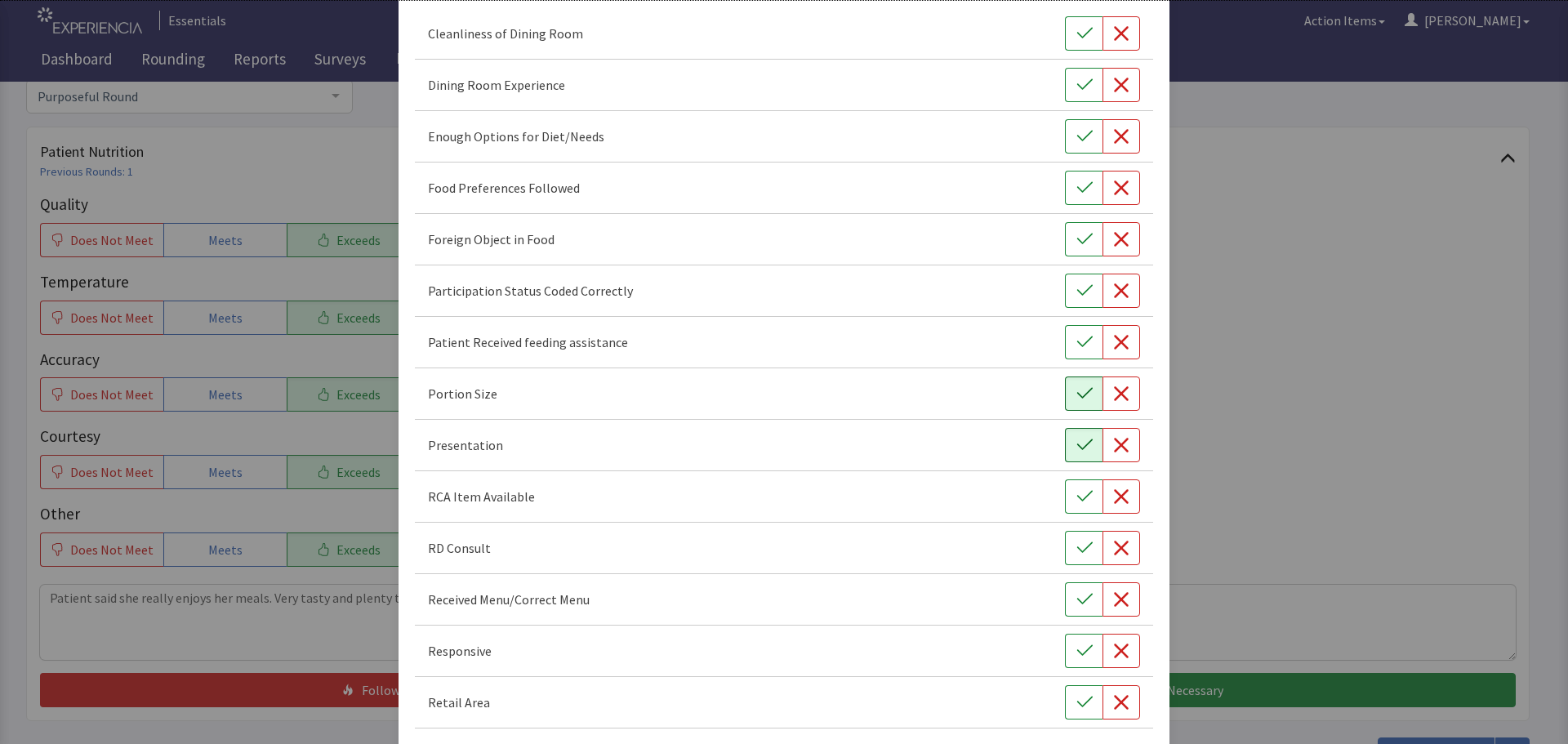
scroll to position [163, 0]
click at [1076, 654] on icon "button" at bounding box center [1084, 648] width 16 height 16
click at [1076, 177] on icon "button" at bounding box center [1084, 185] width 16 height 16
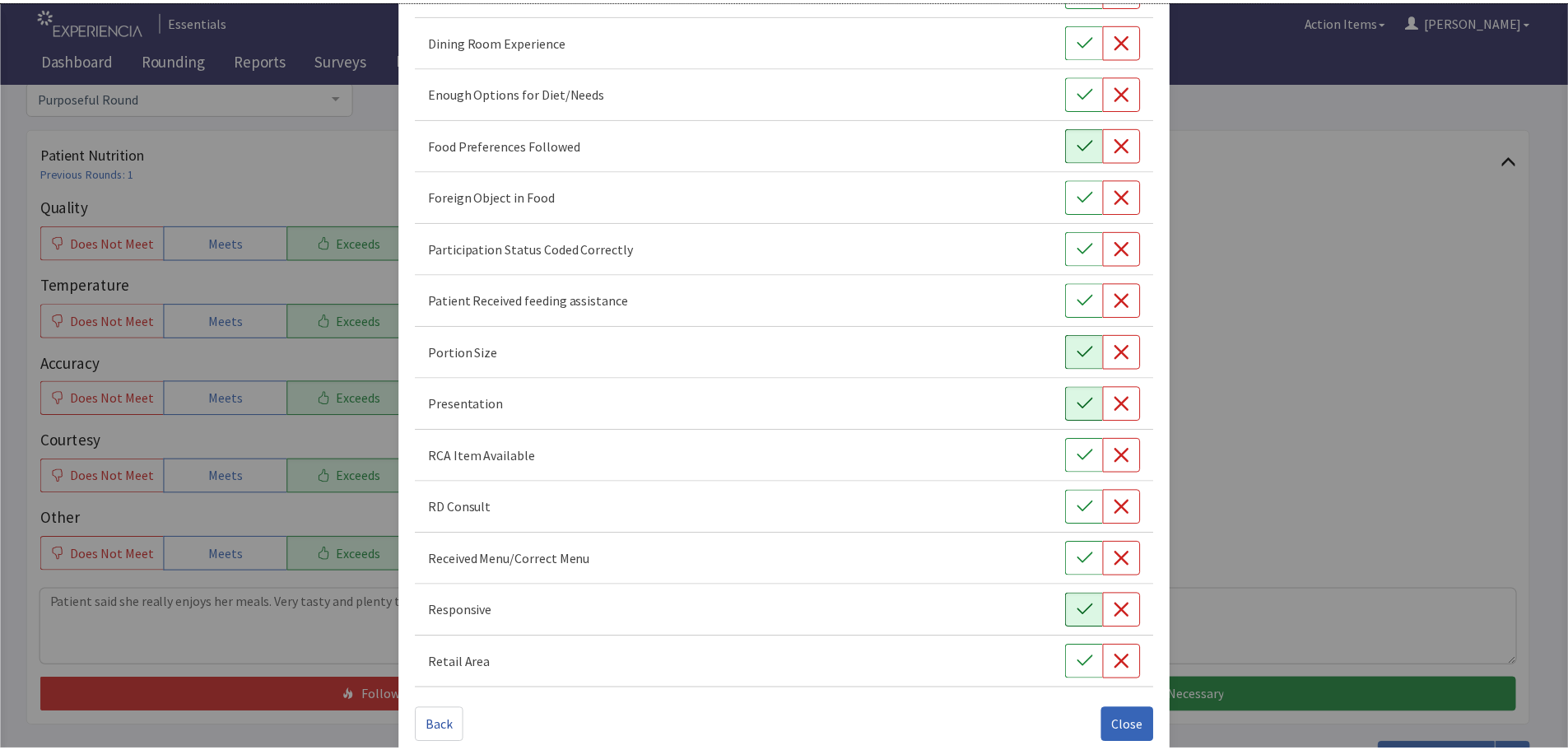
scroll to position [230, 0]
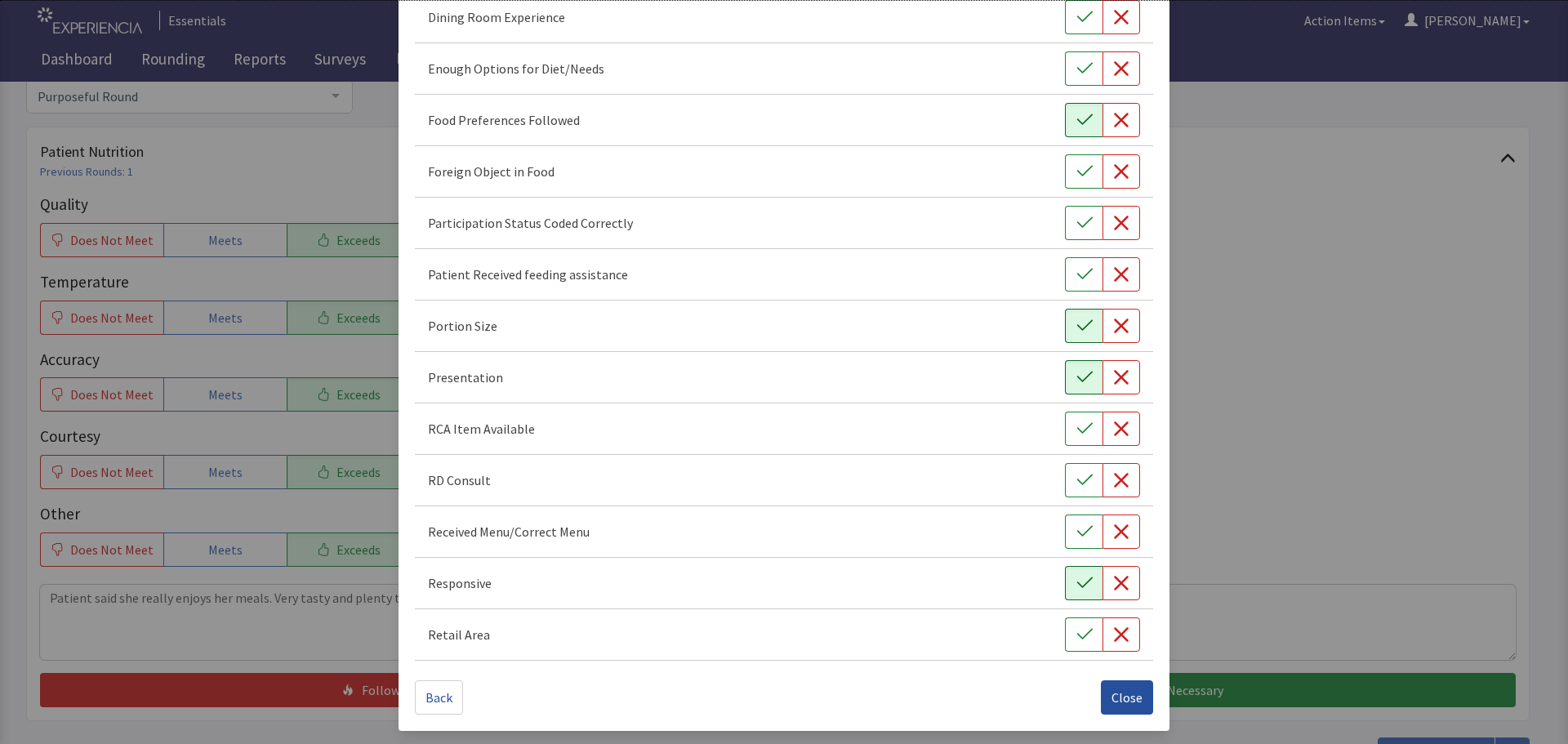
click at [1127, 696] on span "Close" at bounding box center [1127, 697] width 31 height 20
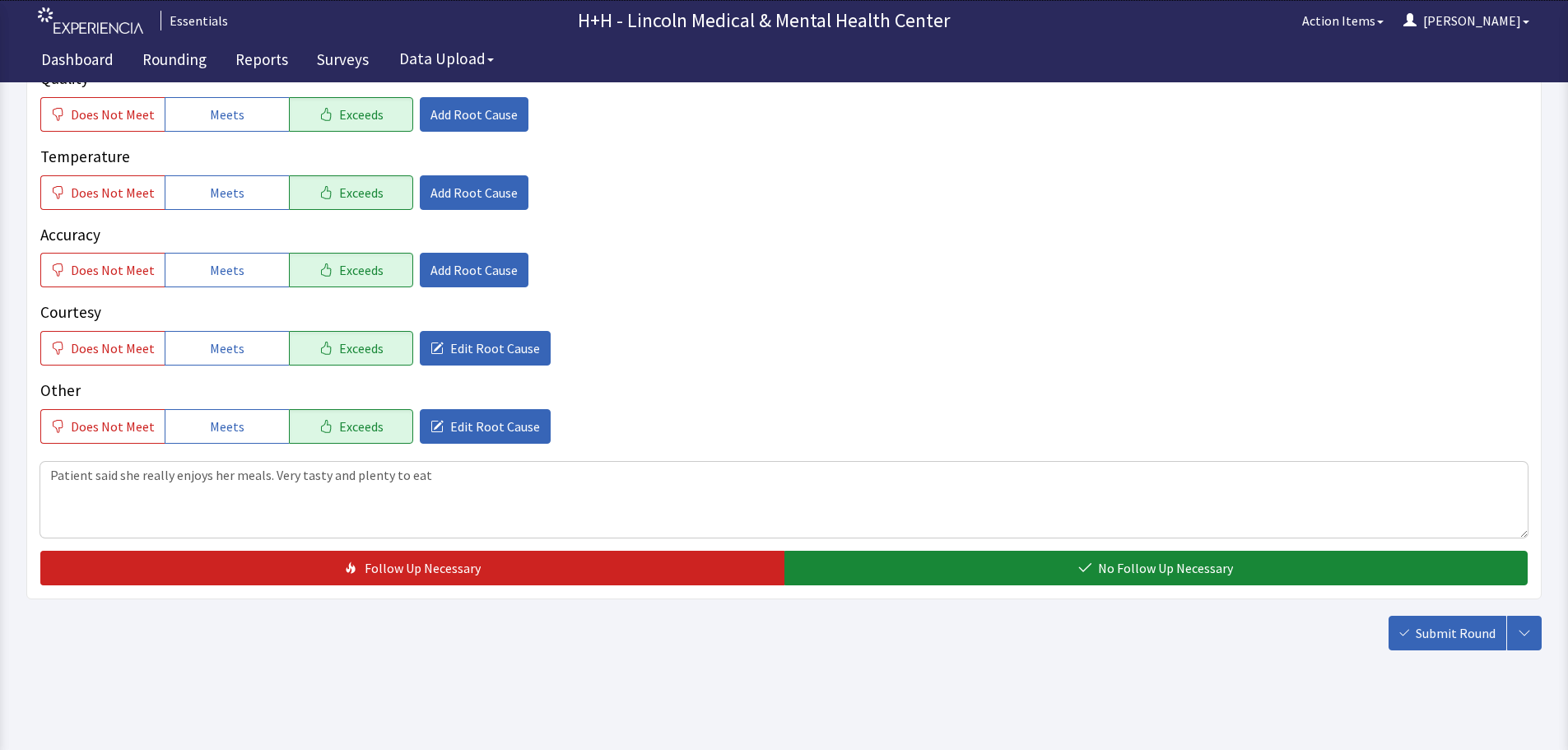
scroll to position [301, 0]
